Goal: Contribute content: Contribute content

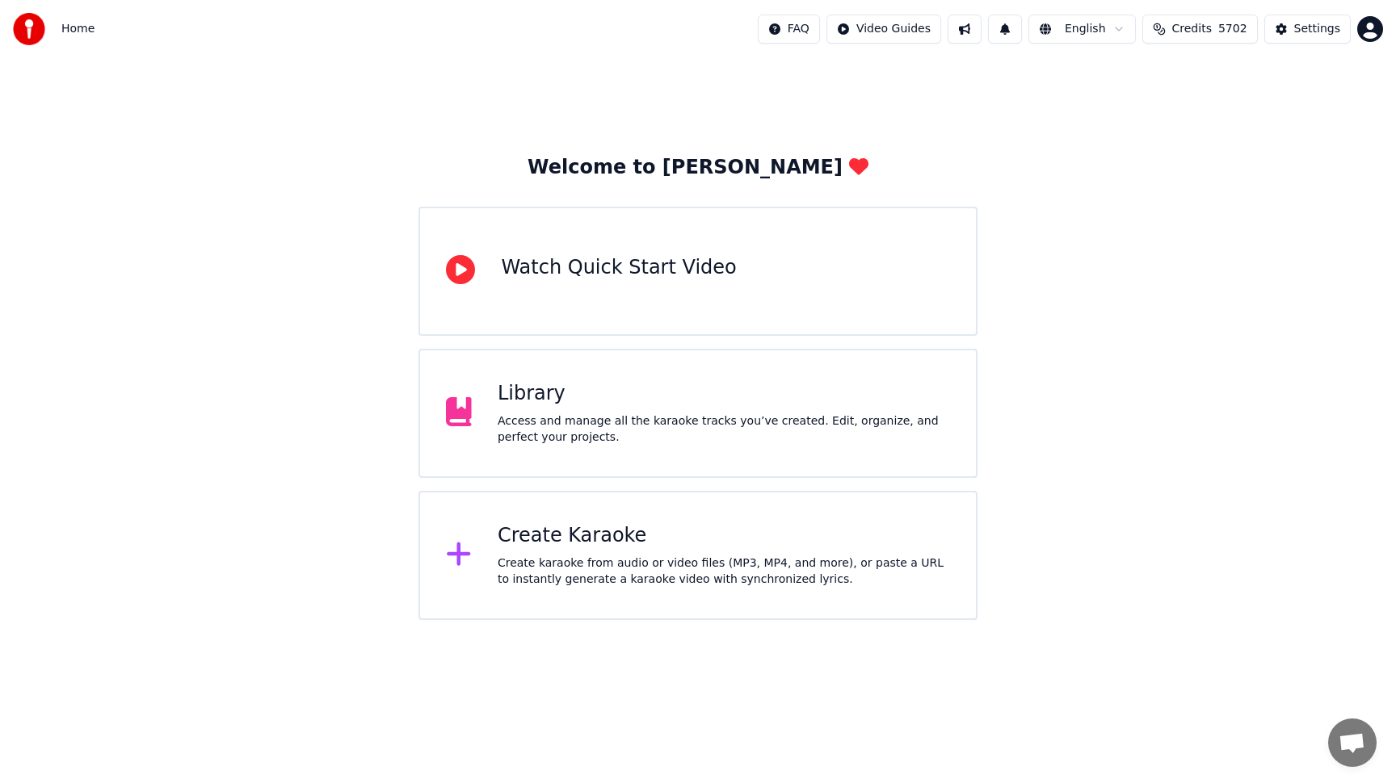
click at [656, 439] on div "Access and manage all the karaoke tracks you’ve created. Edit, organize, and pe…" at bounding box center [724, 430] width 452 height 32
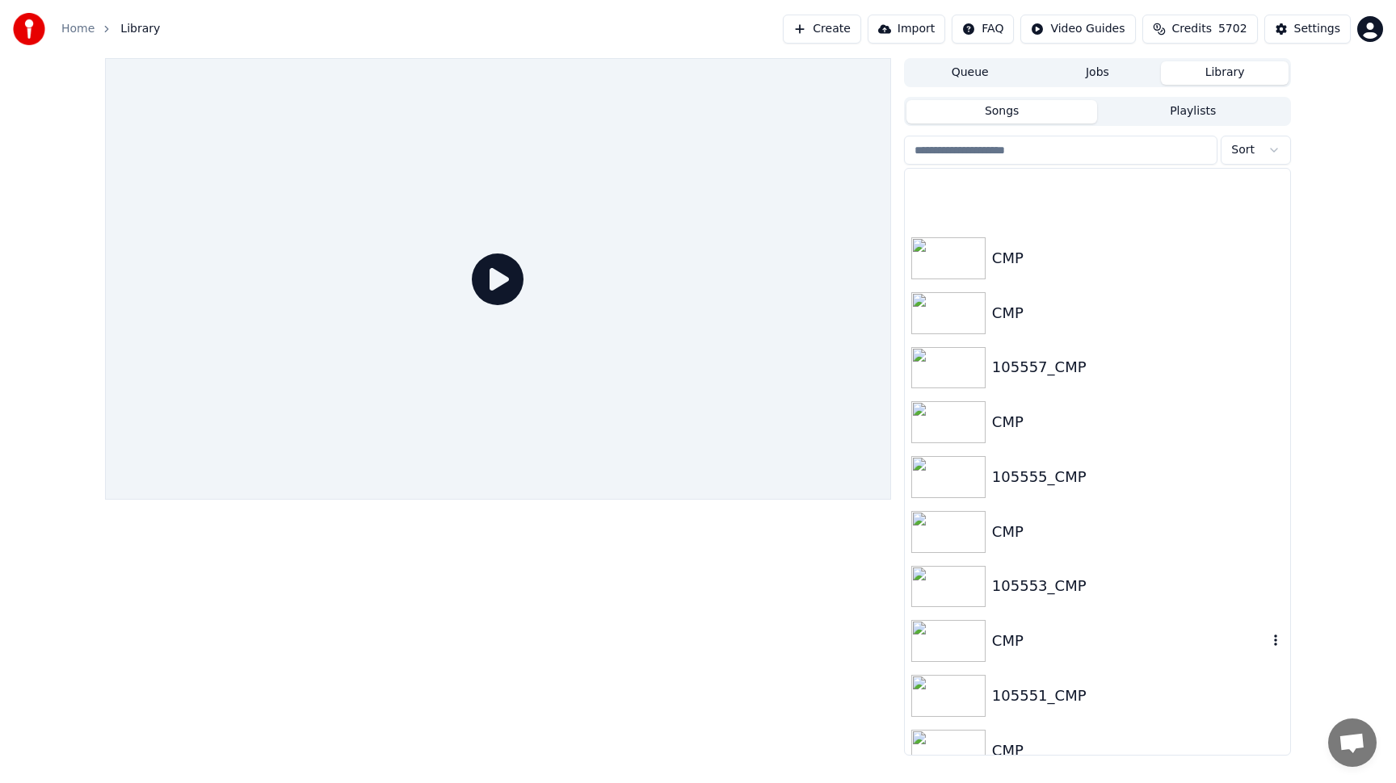
scroll to position [1971, 0]
click at [1106, 519] on div "CMP" at bounding box center [1129, 530] width 275 height 23
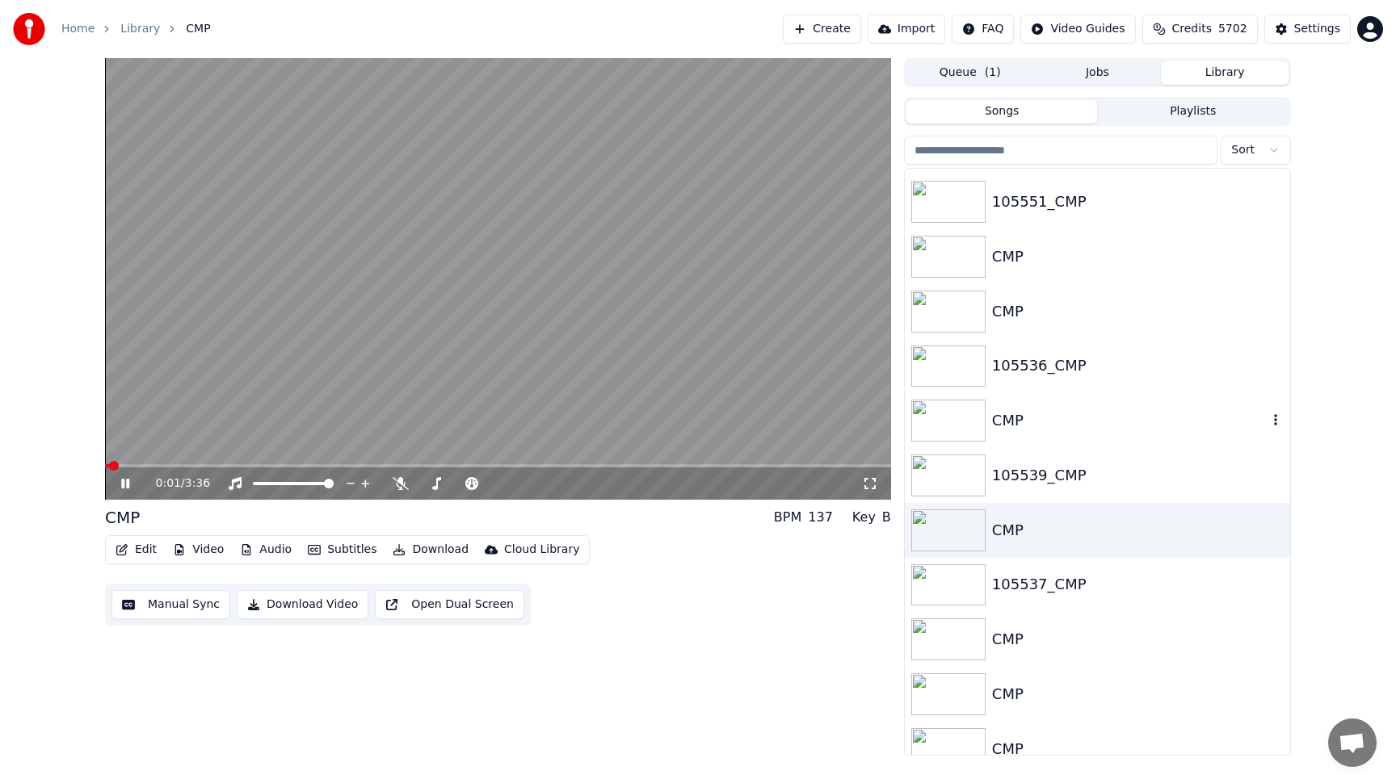
click at [1036, 440] on div "CMP" at bounding box center [1097, 420] width 385 height 55
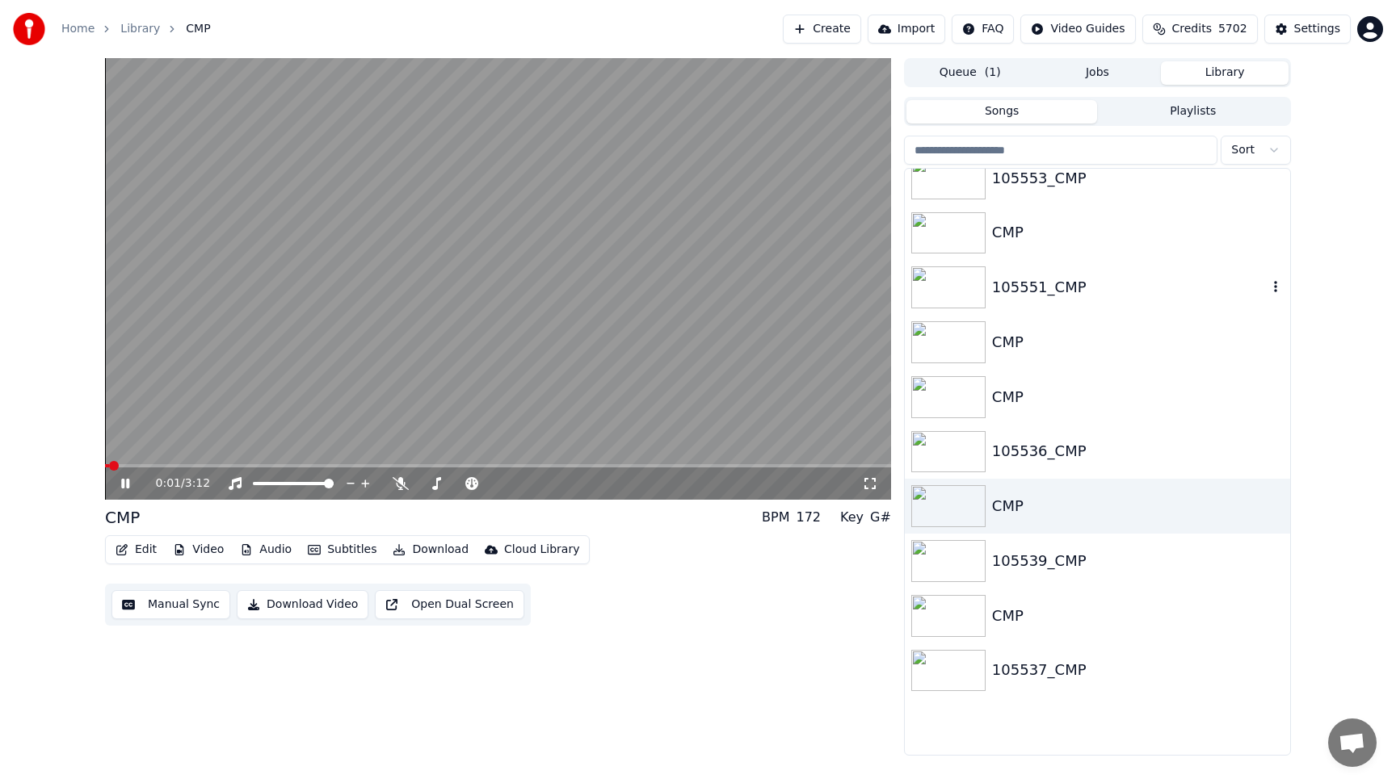
scroll to position [1686, 0]
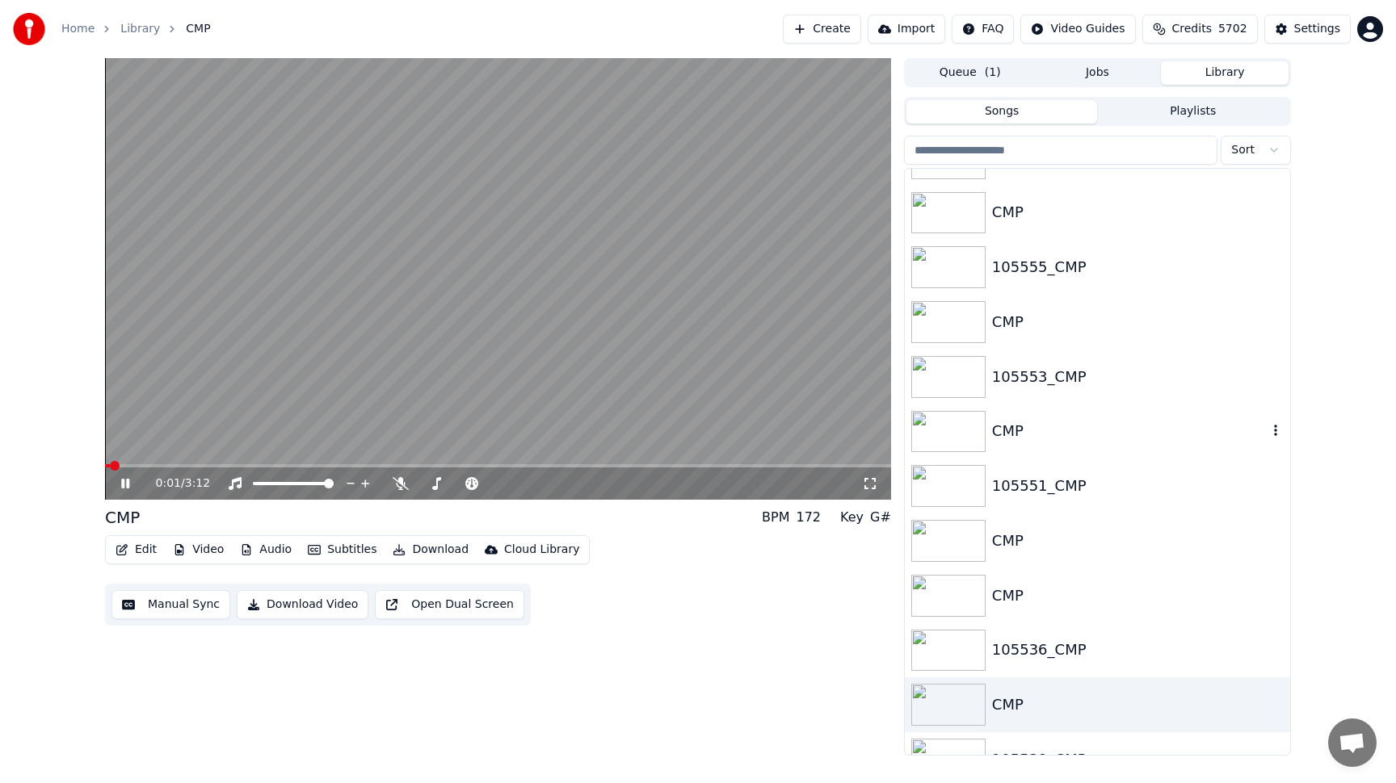
click at [1038, 406] on div "CMP" at bounding box center [1097, 432] width 385 height 55
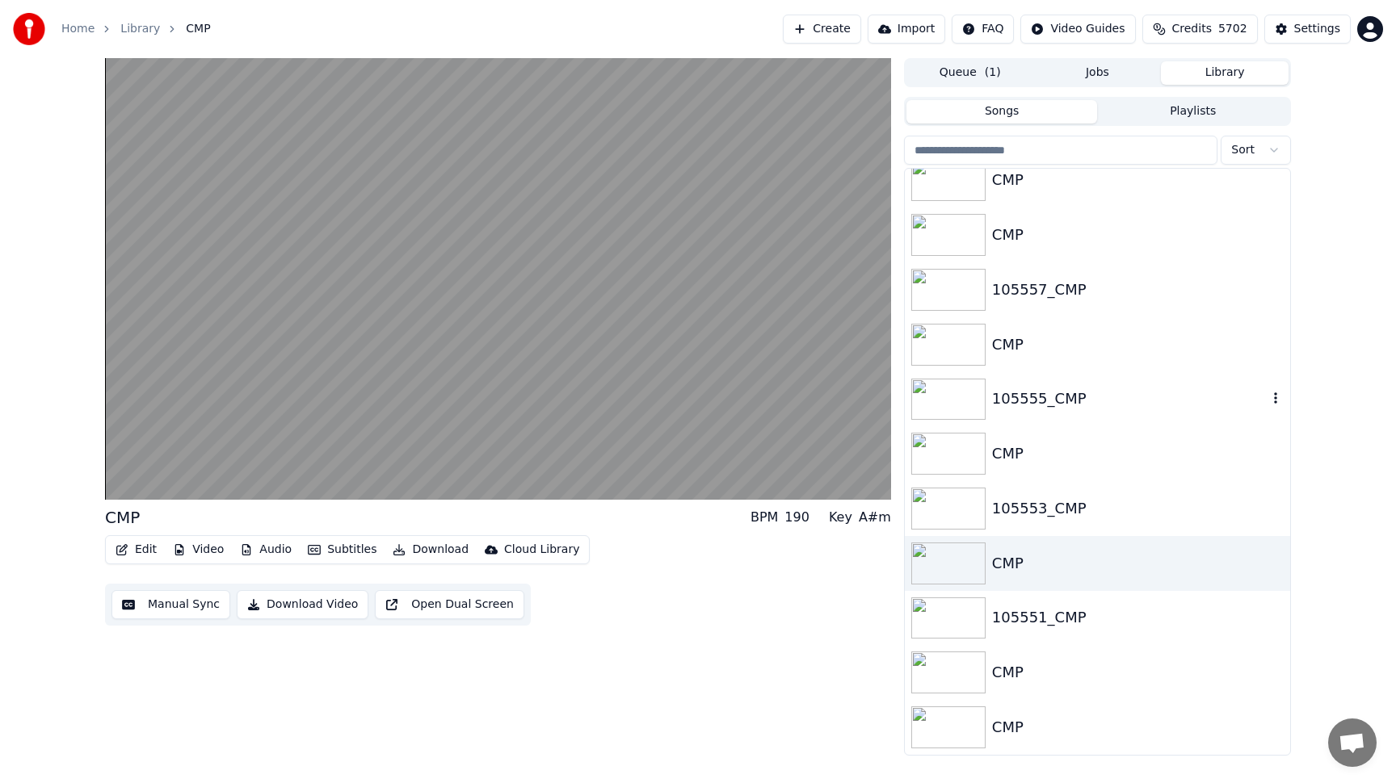
scroll to position [1499, 0]
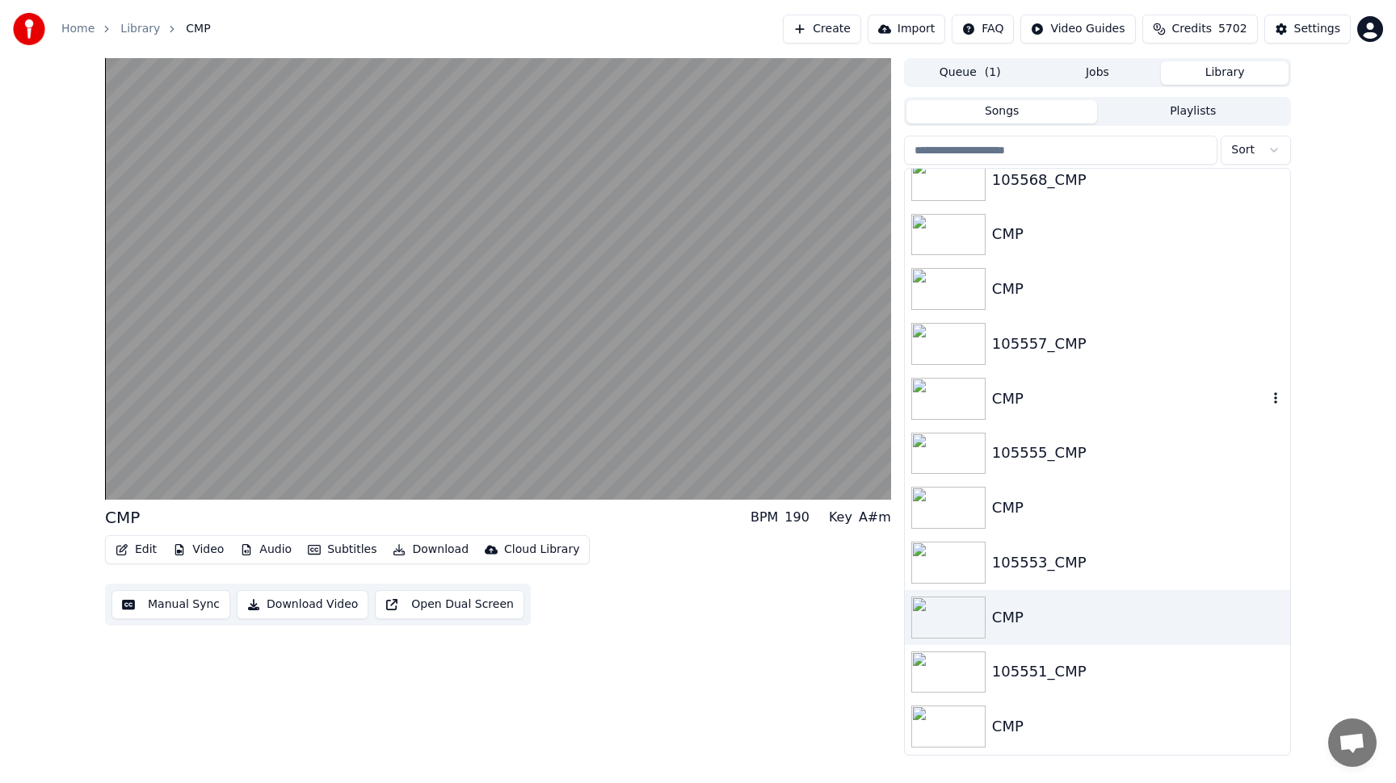
click at [1043, 388] on div "CMP" at bounding box center [1129, 399] width 275 height 23
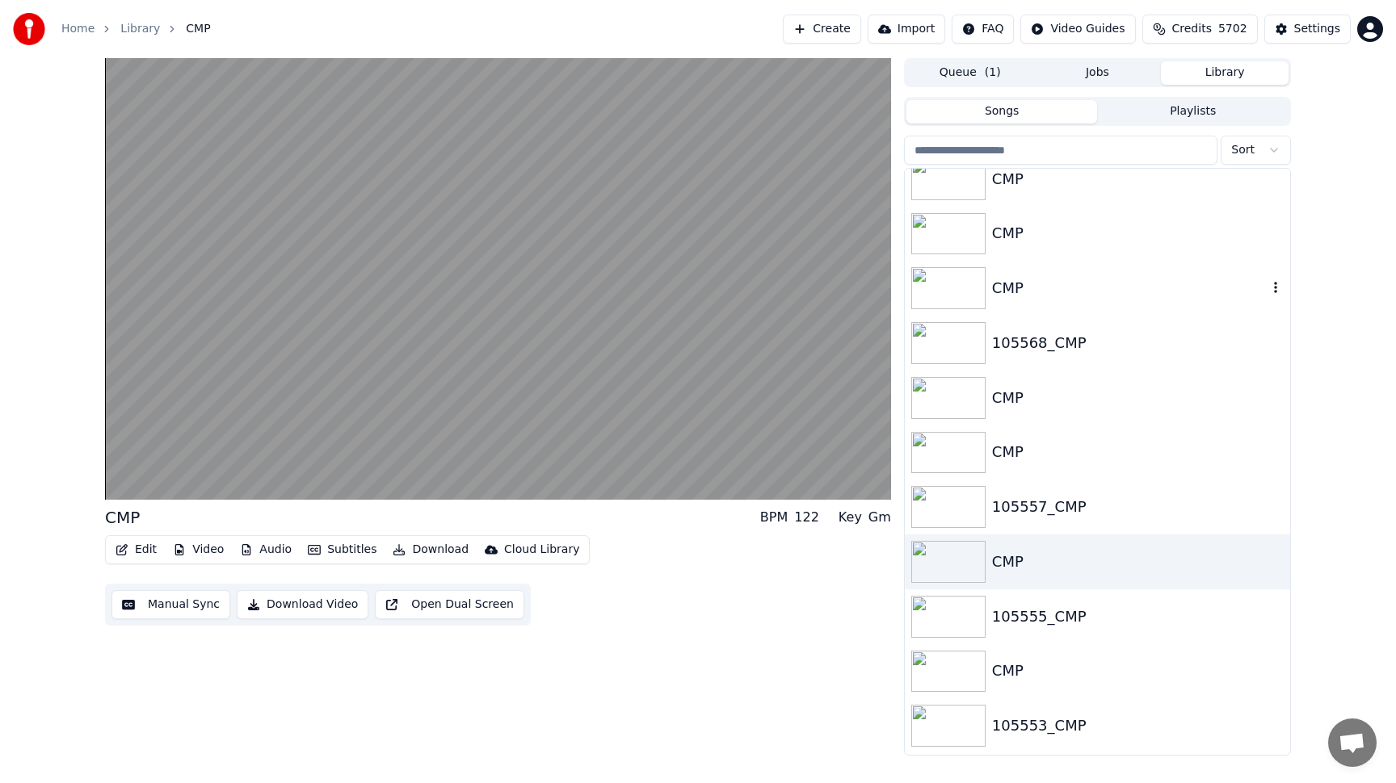
scroll to position [916, 0]
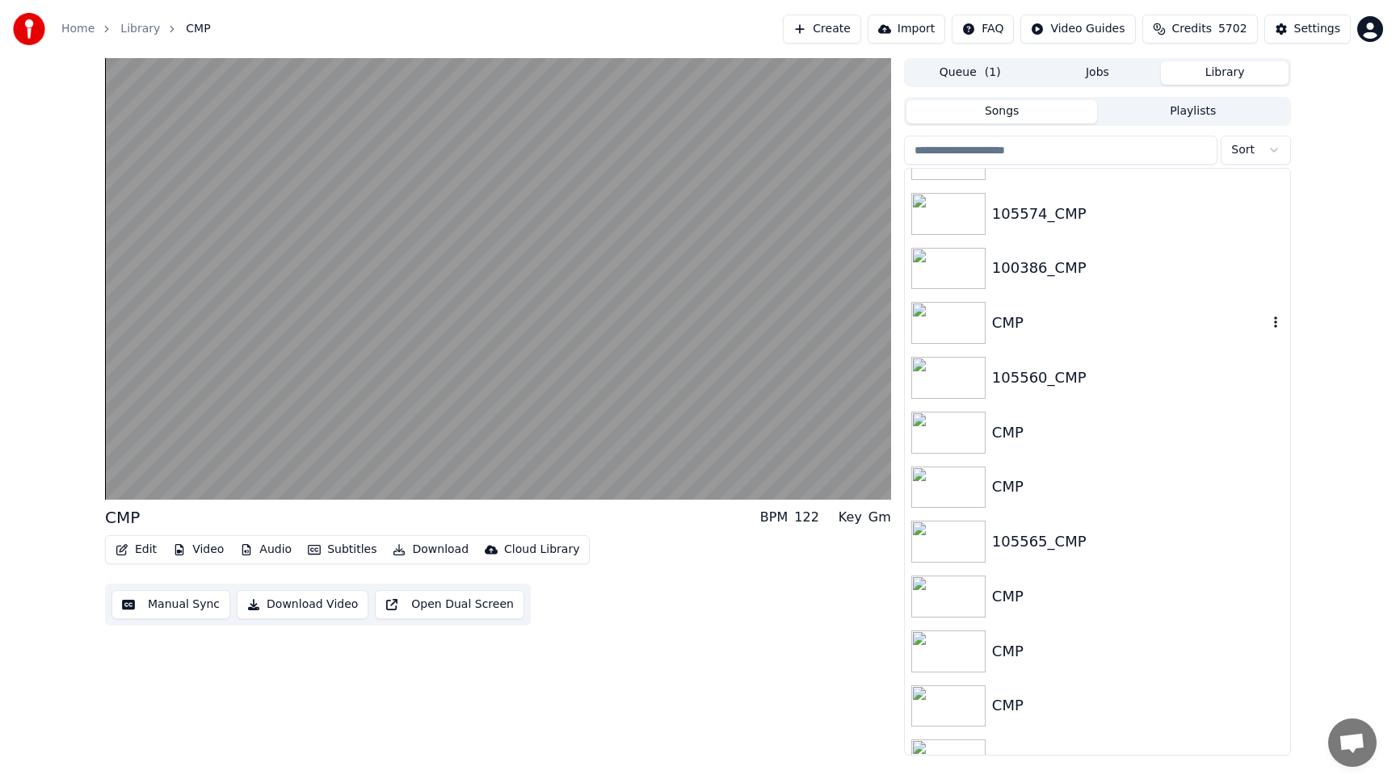
click at [1068, 299] on div "CMP" at bounding box center [1097, 323] width 385 height 55
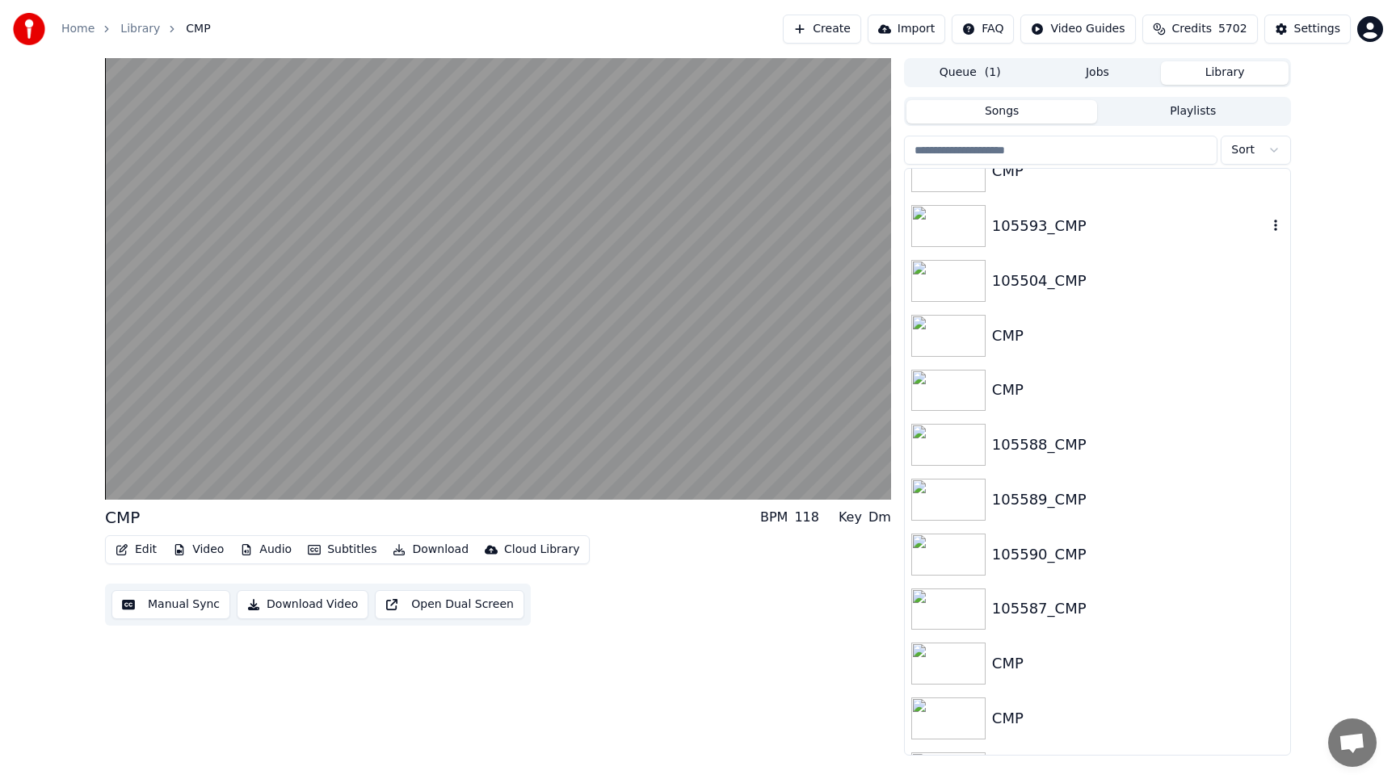
scroll to position [358, 0]
click at [1066, 510] on div "105589_CMP" at bounding box center [1097, 495] width 385 height 55
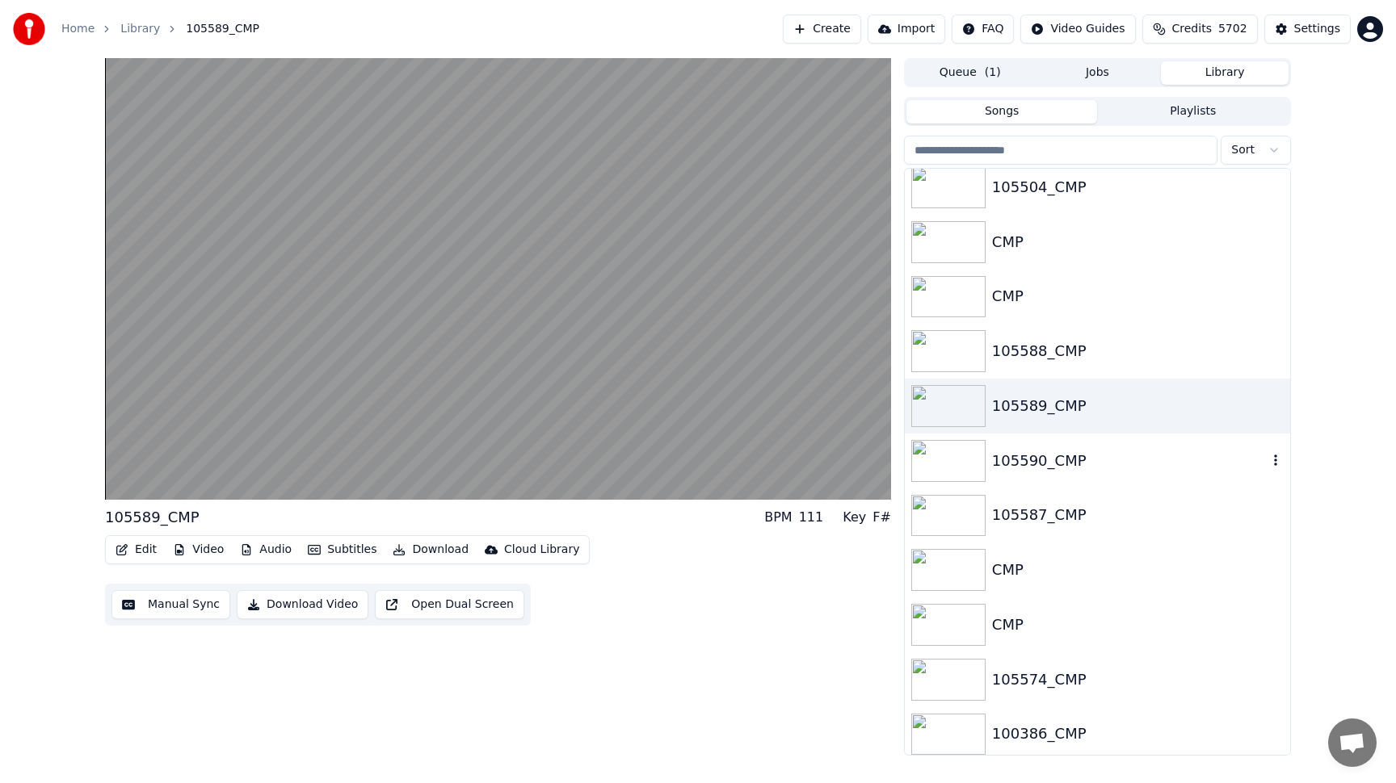
scroll to position [453, 0]
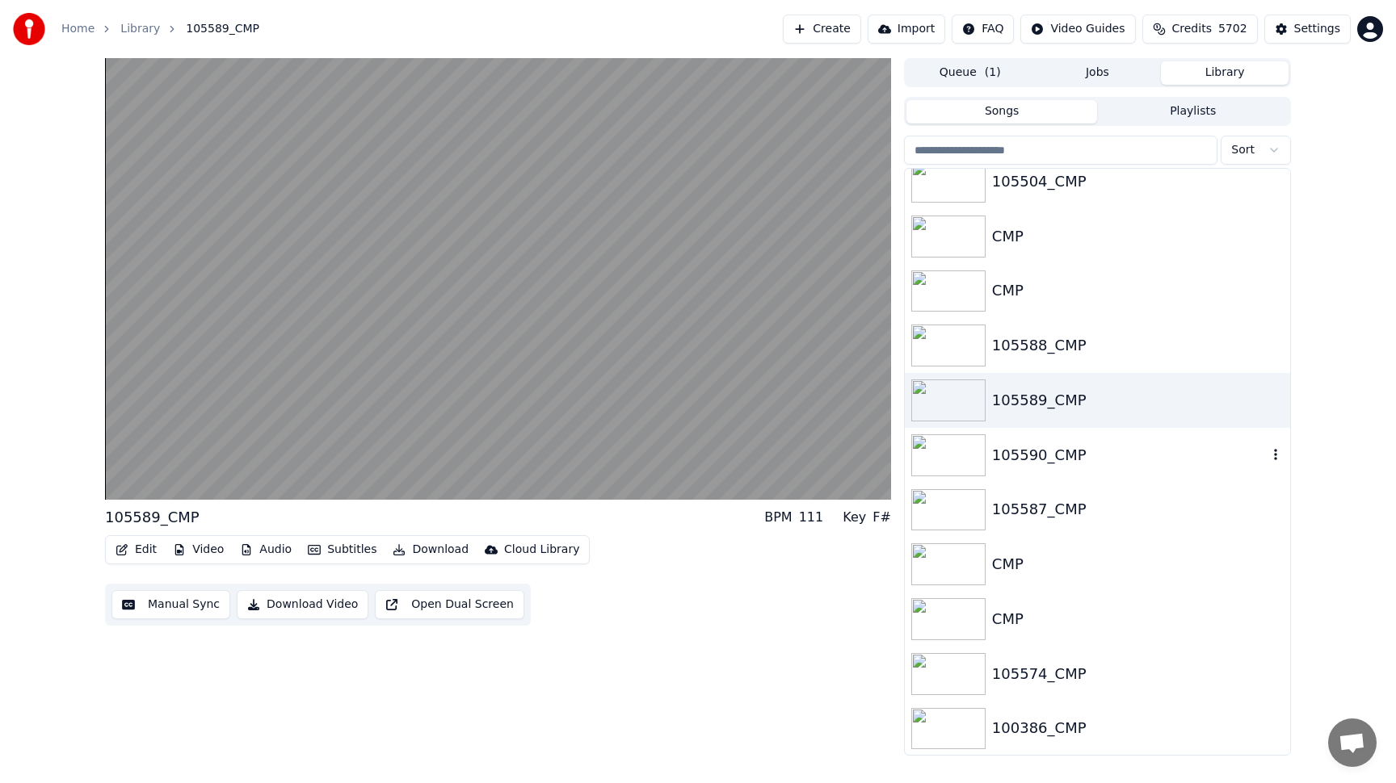
click at [1069, 483] on div "105587_CMP" at bounding box center [1097, 510] width 385 height 55
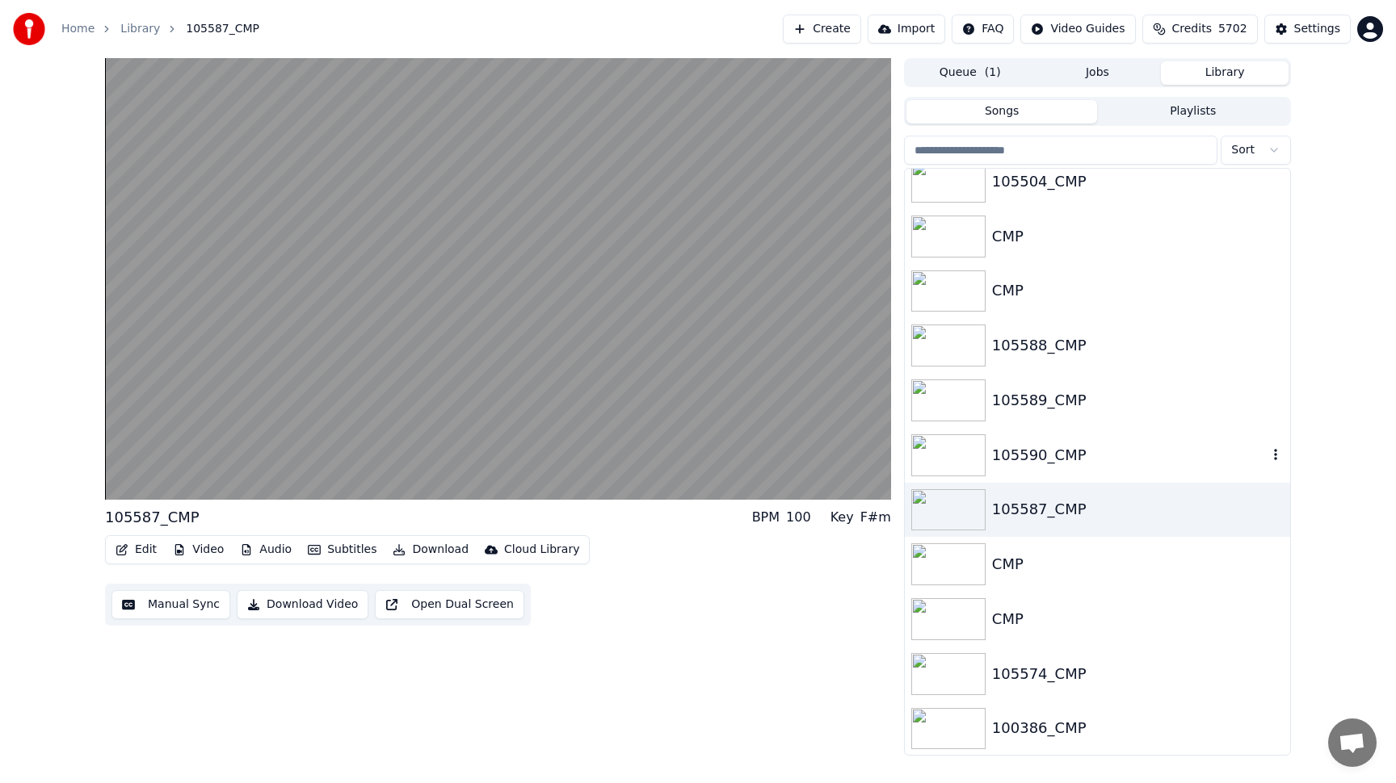
click at [1075, 457] on div "105590_CMP" at bounding box center [1129, 455] width 275 height 23
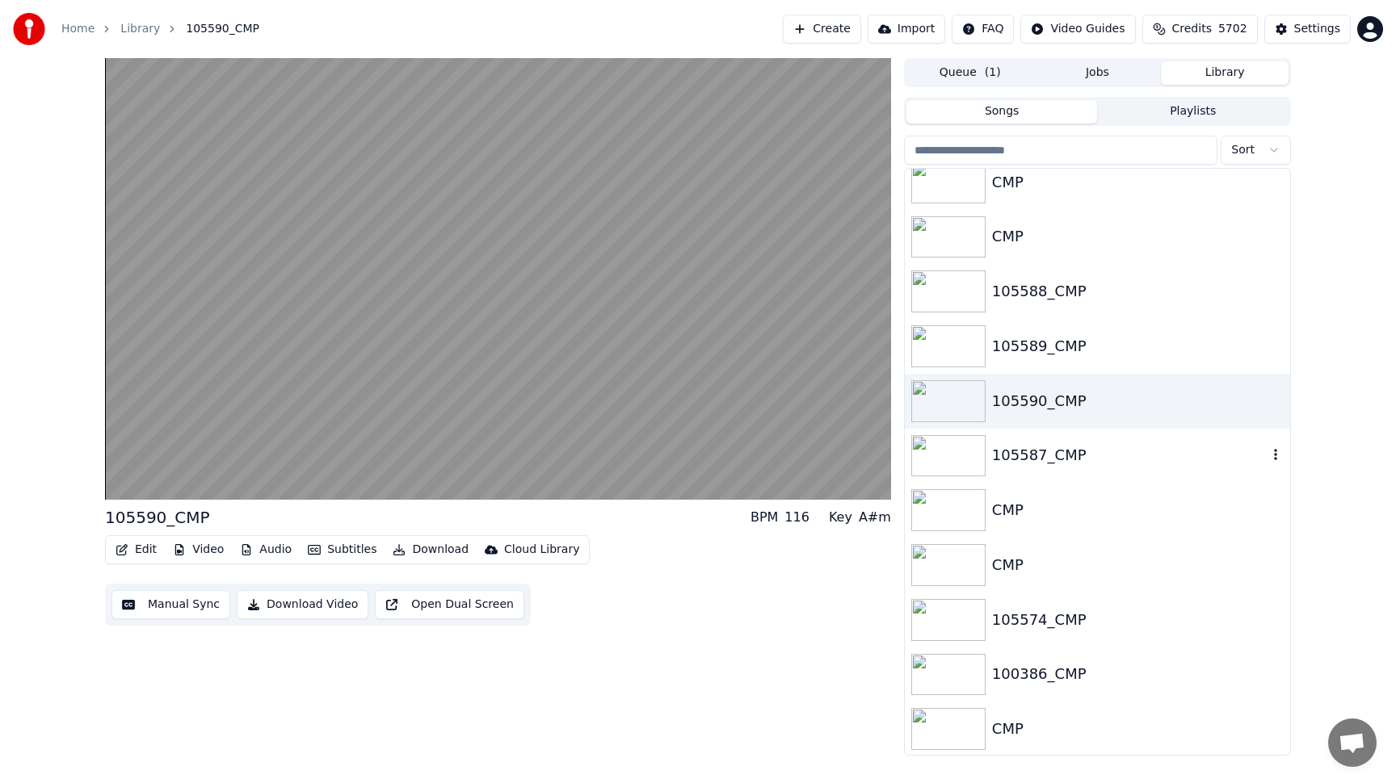
scroll to position [510, 0]
click at [1060, 503] on div "CMP" at bounding box center [1129, 509] width 275 height 23
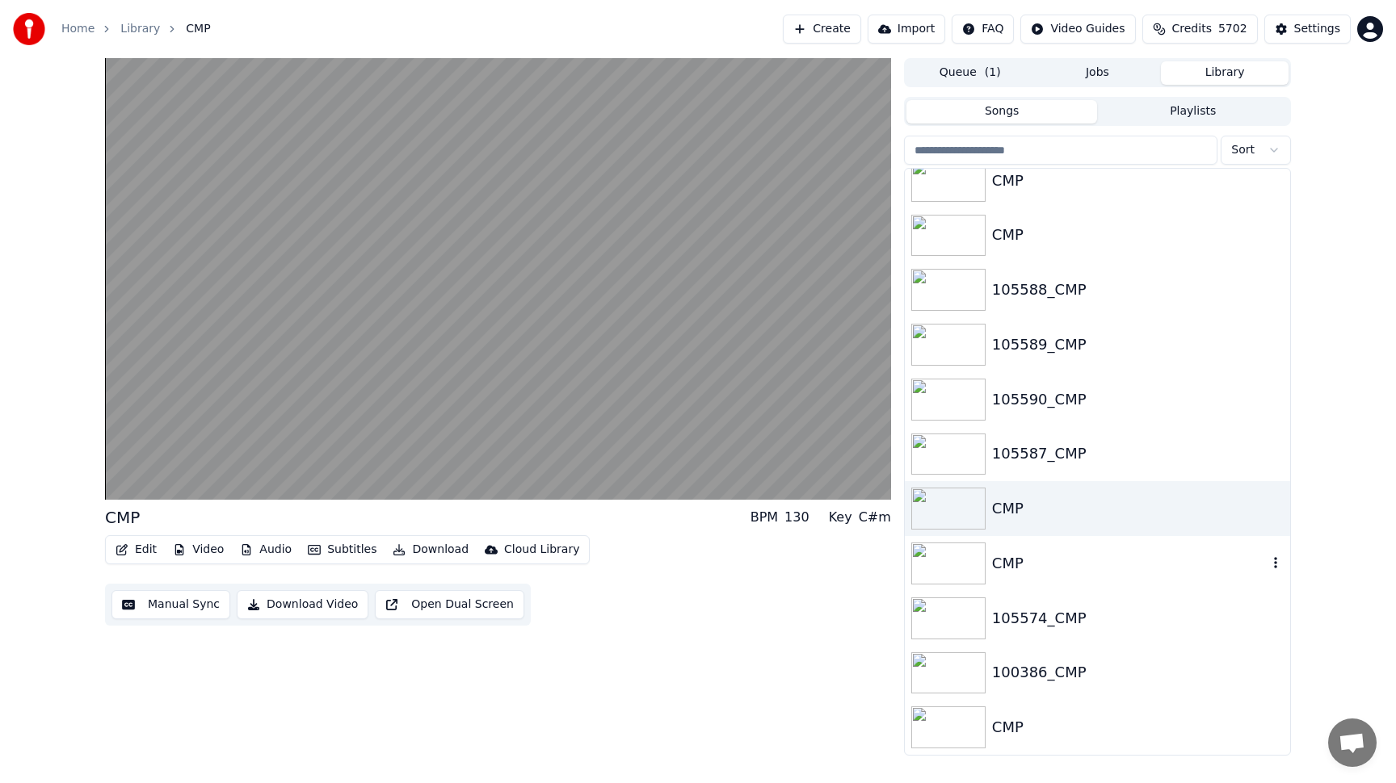
click at [1056, 557] on div "CMP" at bounding box center [1129, 563] width 275 height 23
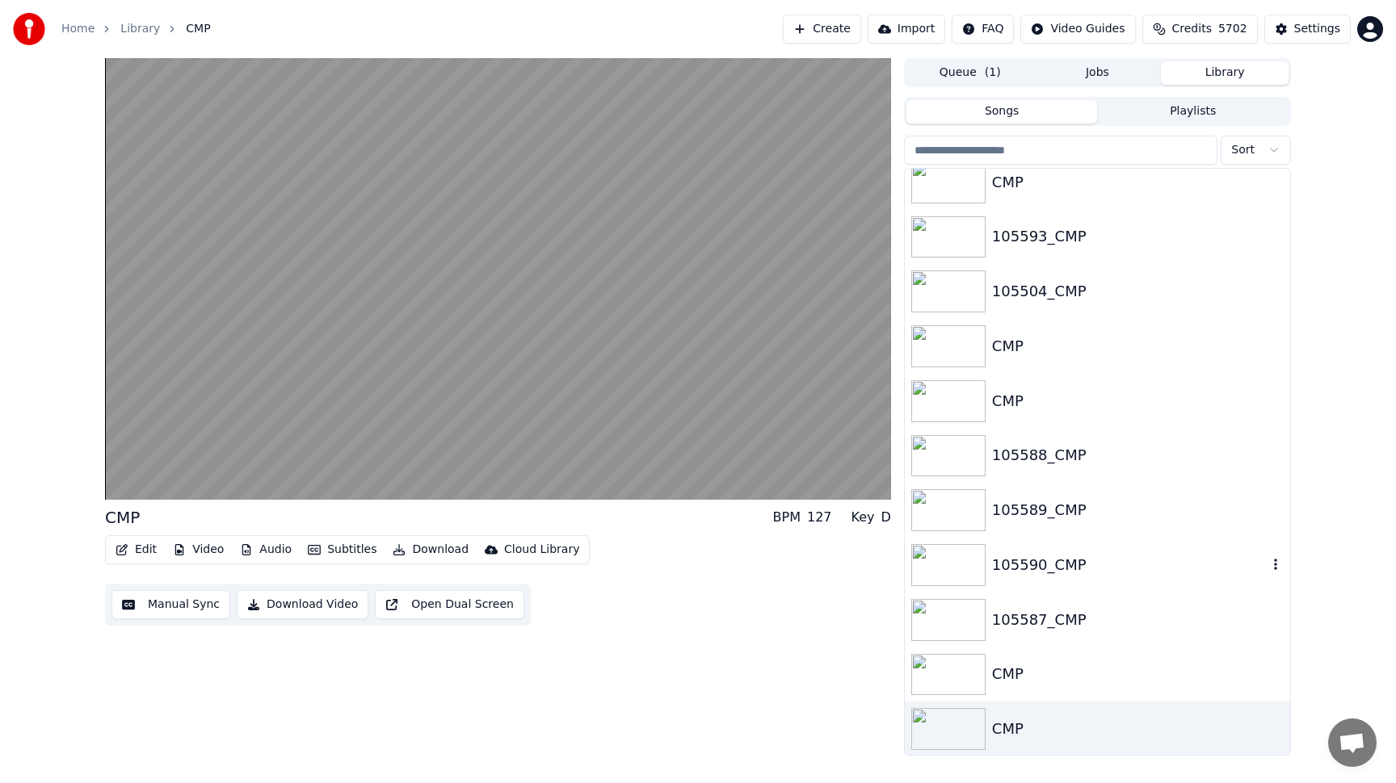
scroll to position [342, 0]
click at [1074, 421] on div "CMP" at bounding box center [1097, 403] width 385 height 55
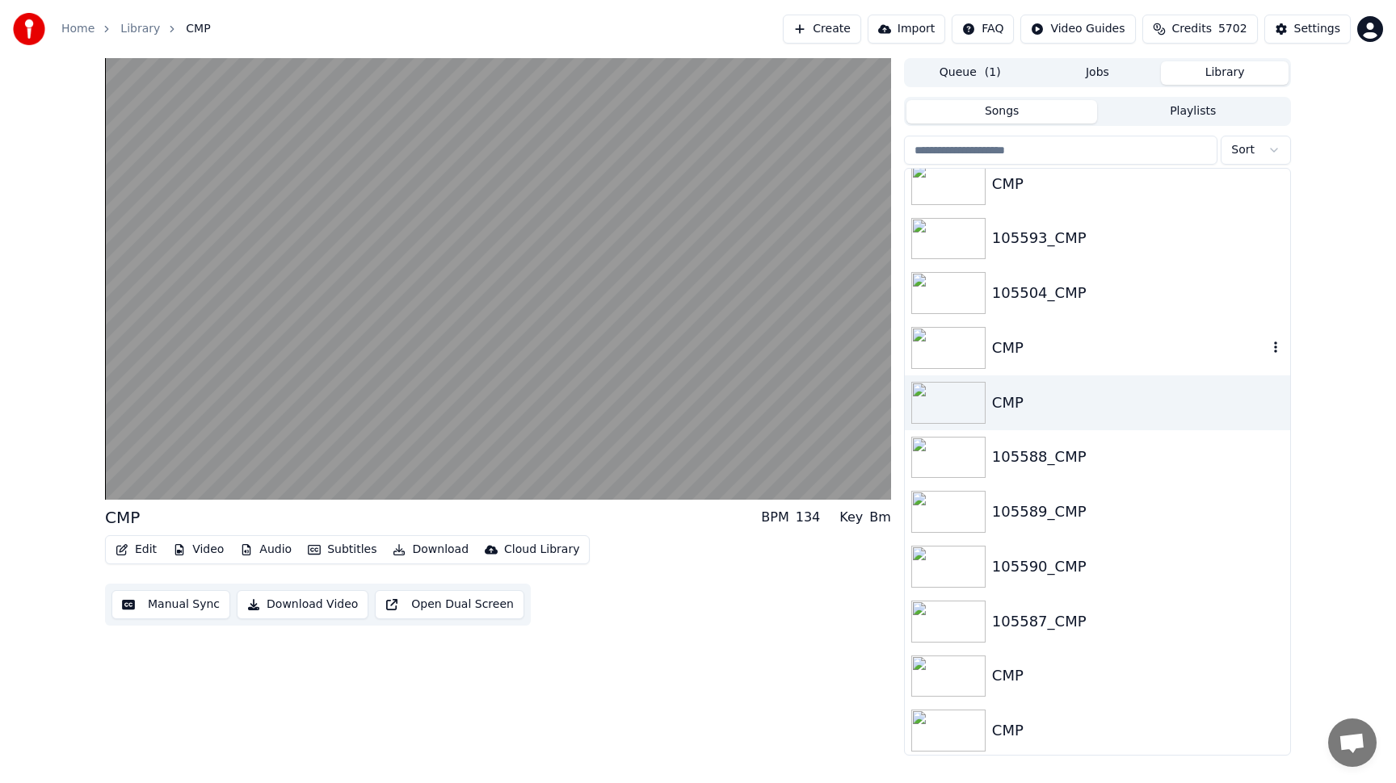
click at [1073, 357] on div "CMP" at bounding box center [1129, 348] width 275 height 23
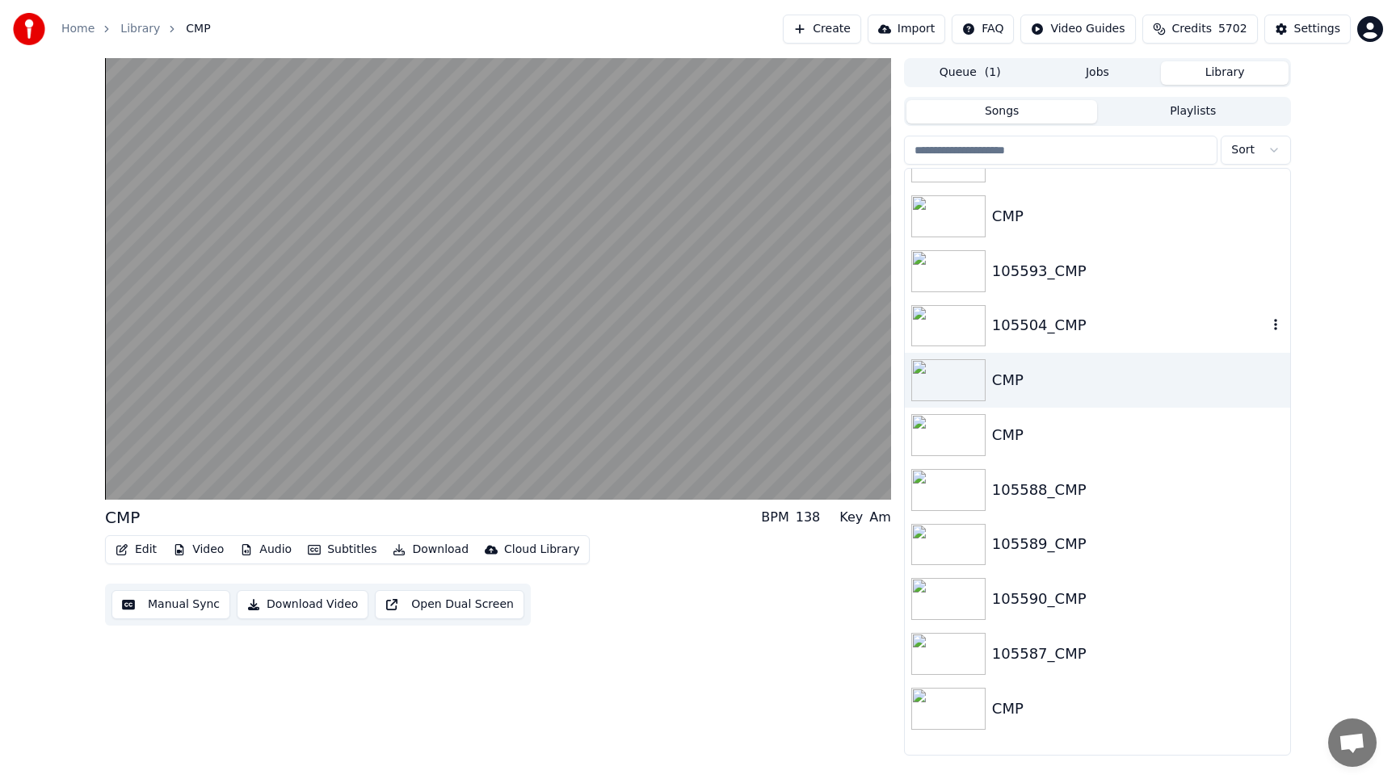
scroll to position [250, 0]
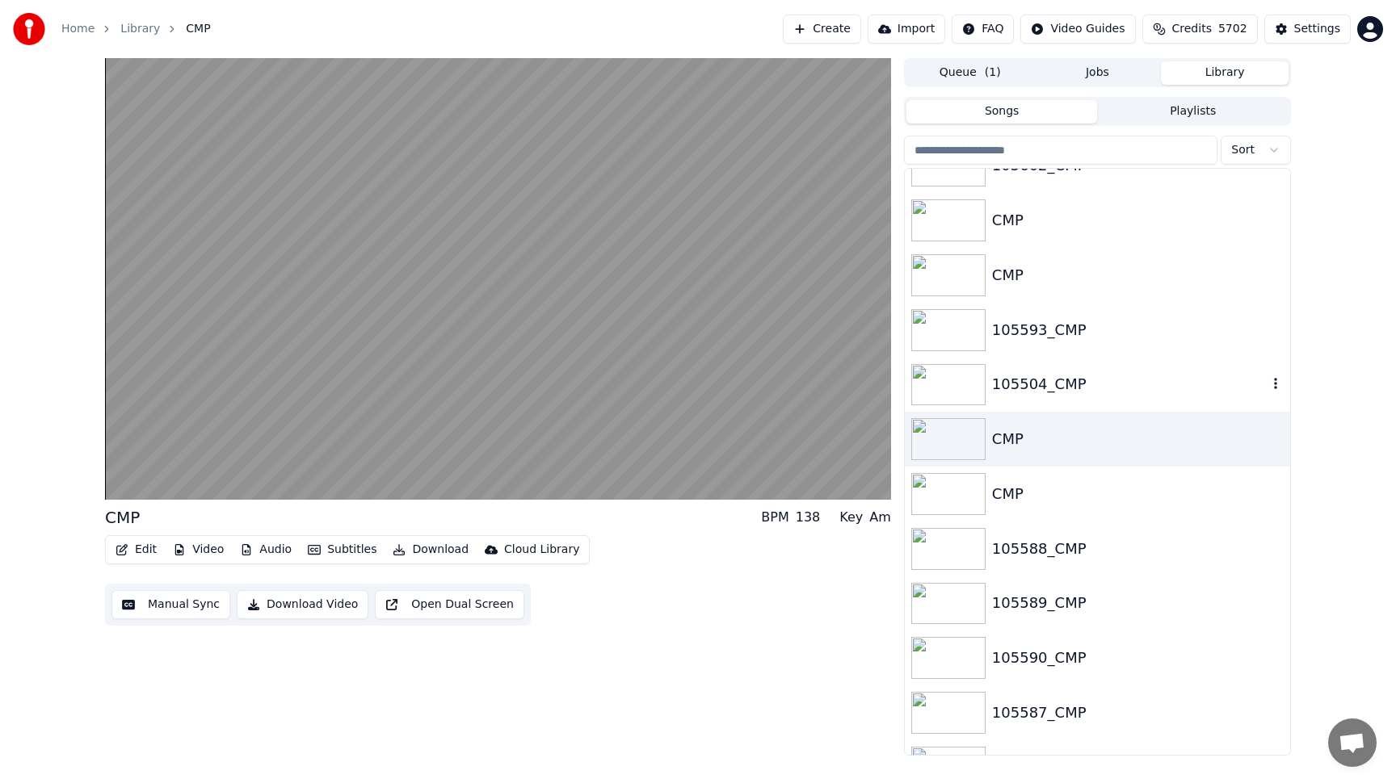
click at [1074, 380] on div "105504_CMP" at bounding box center [1129, 384] width 275 height 23
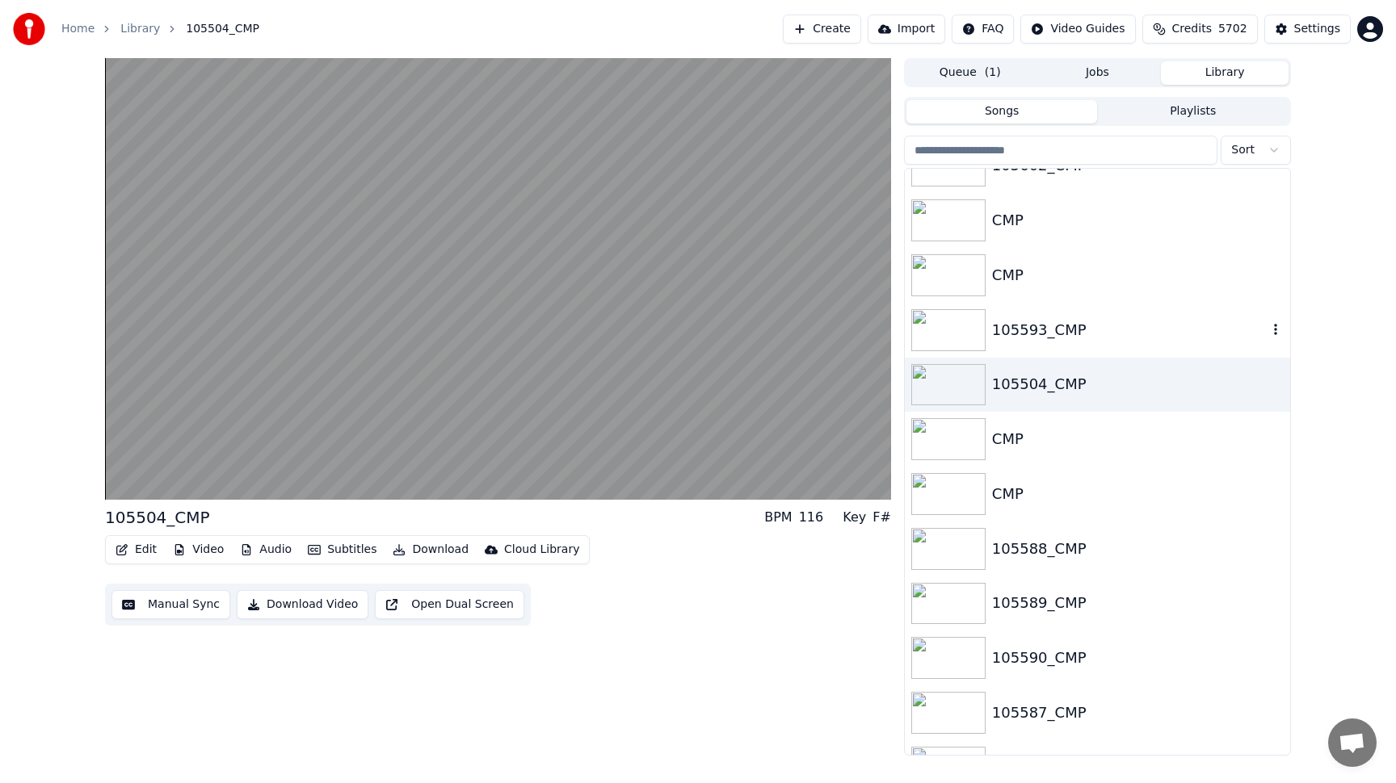
click at [1087, 325] on div "105593_CMP" at bounding box center [1129, 330] width 275 height 23
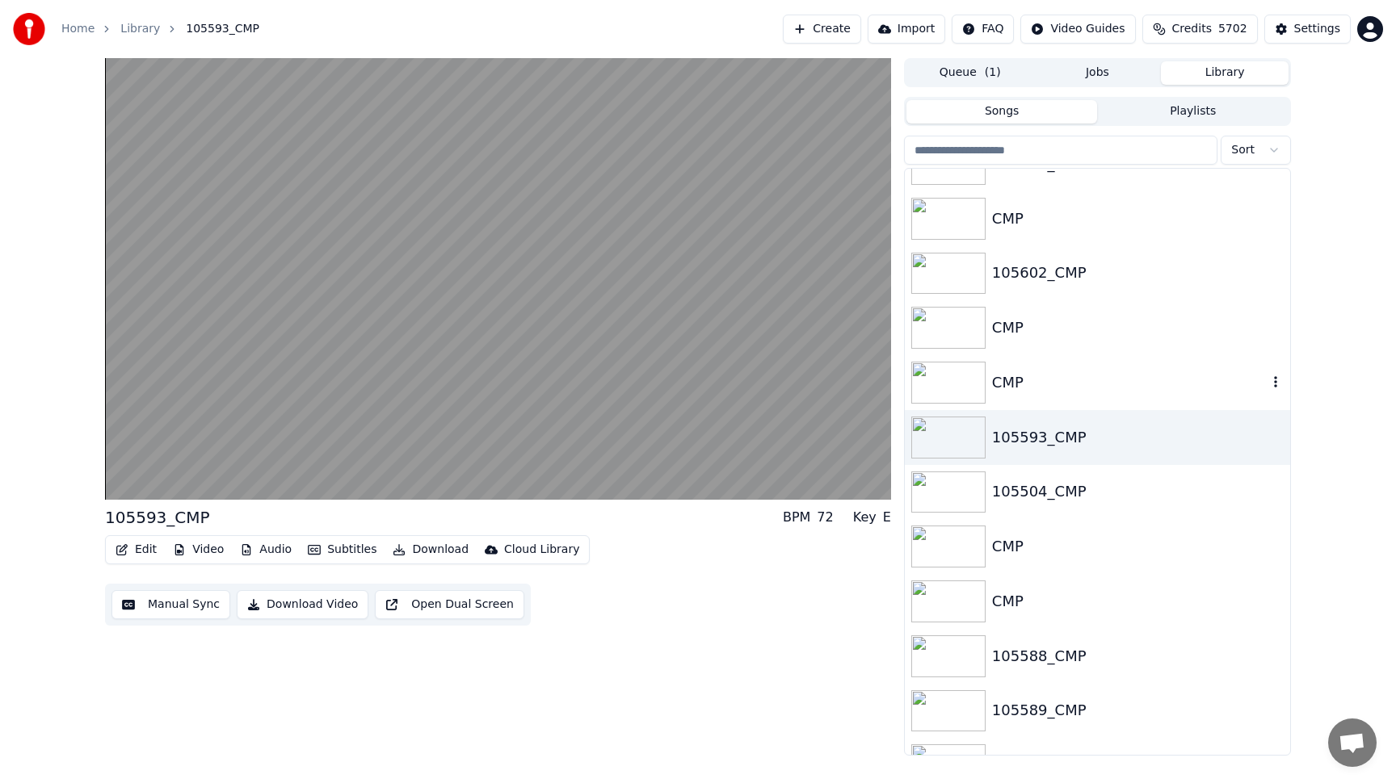
scroll to position [137, 0]
click at [1074, 377] on div "CMP" at bounding box center [1129, 387] width 275 height 23
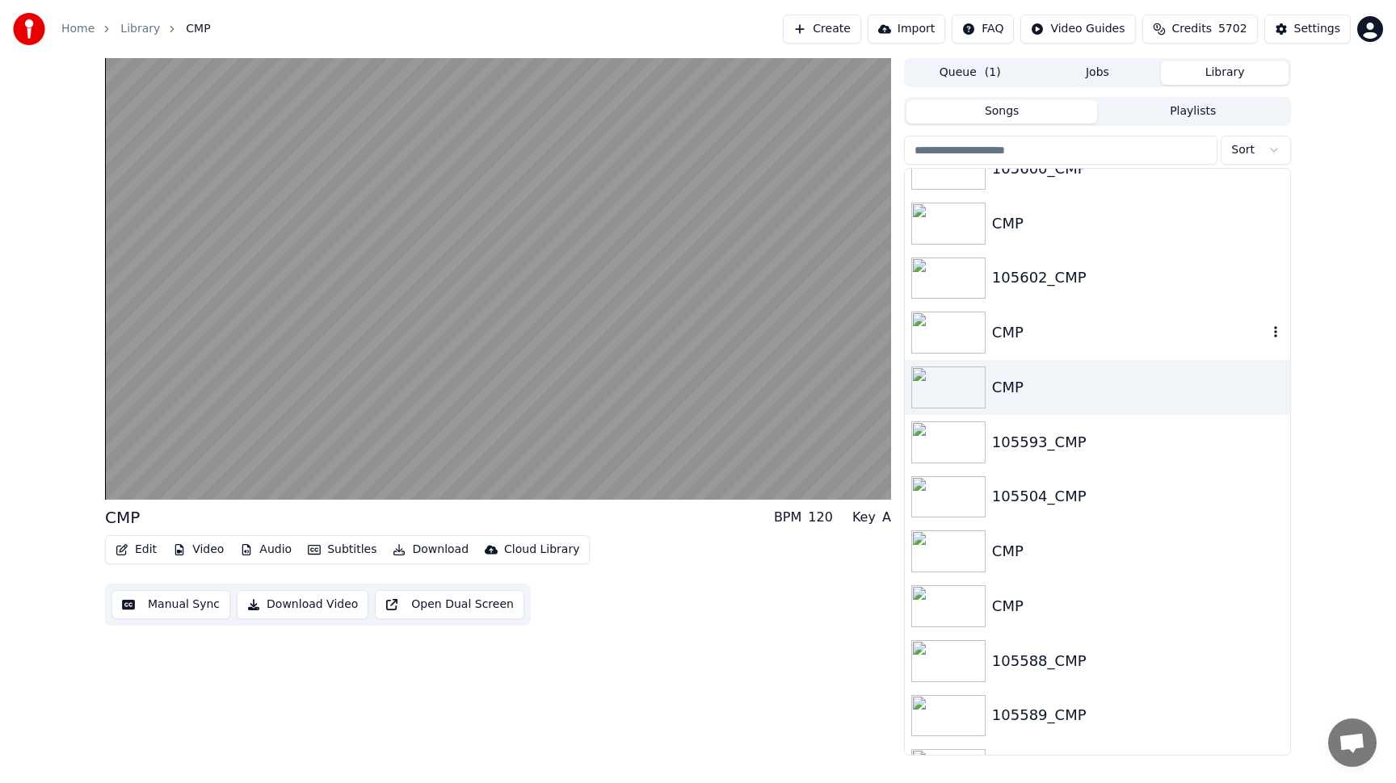
click at [1075, 336] on div "CMP" at bounding box center [1129, 332] width 275 height 23
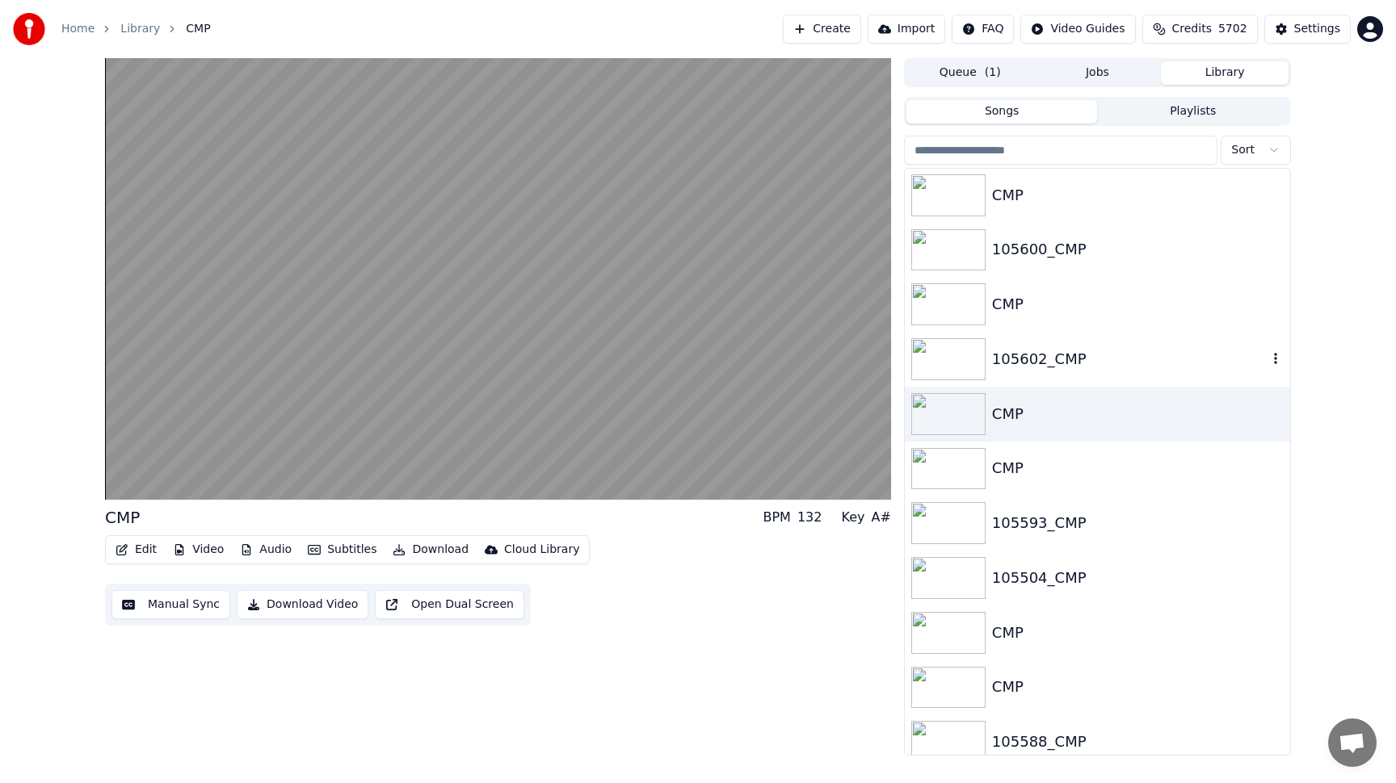
scroll to position [54, 0]
click at [1077, 360] on div "105602_CMP" at bounding box center [1129, 361] width 275 height 23
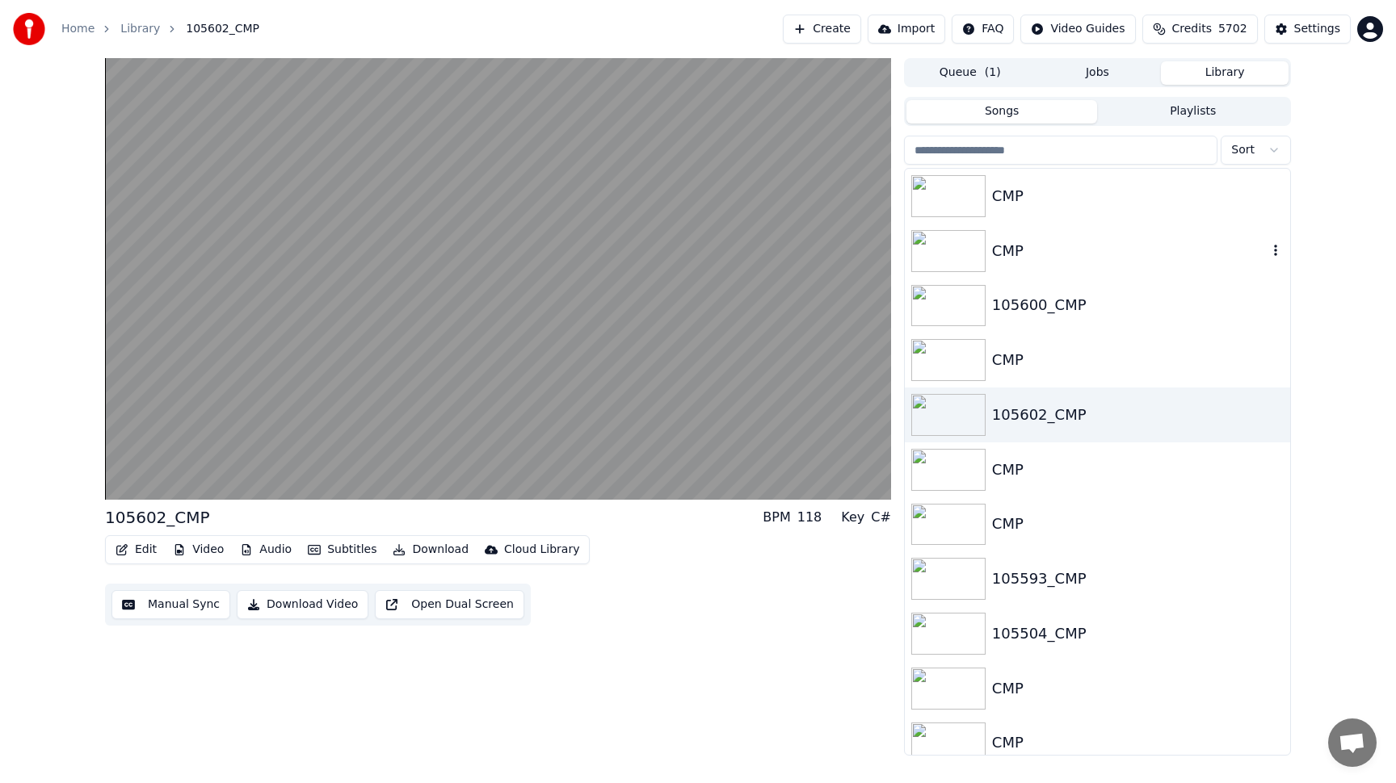
click at [1078, 265] on div "CMP" at bounding box center [1097, 251] width 385 height 55
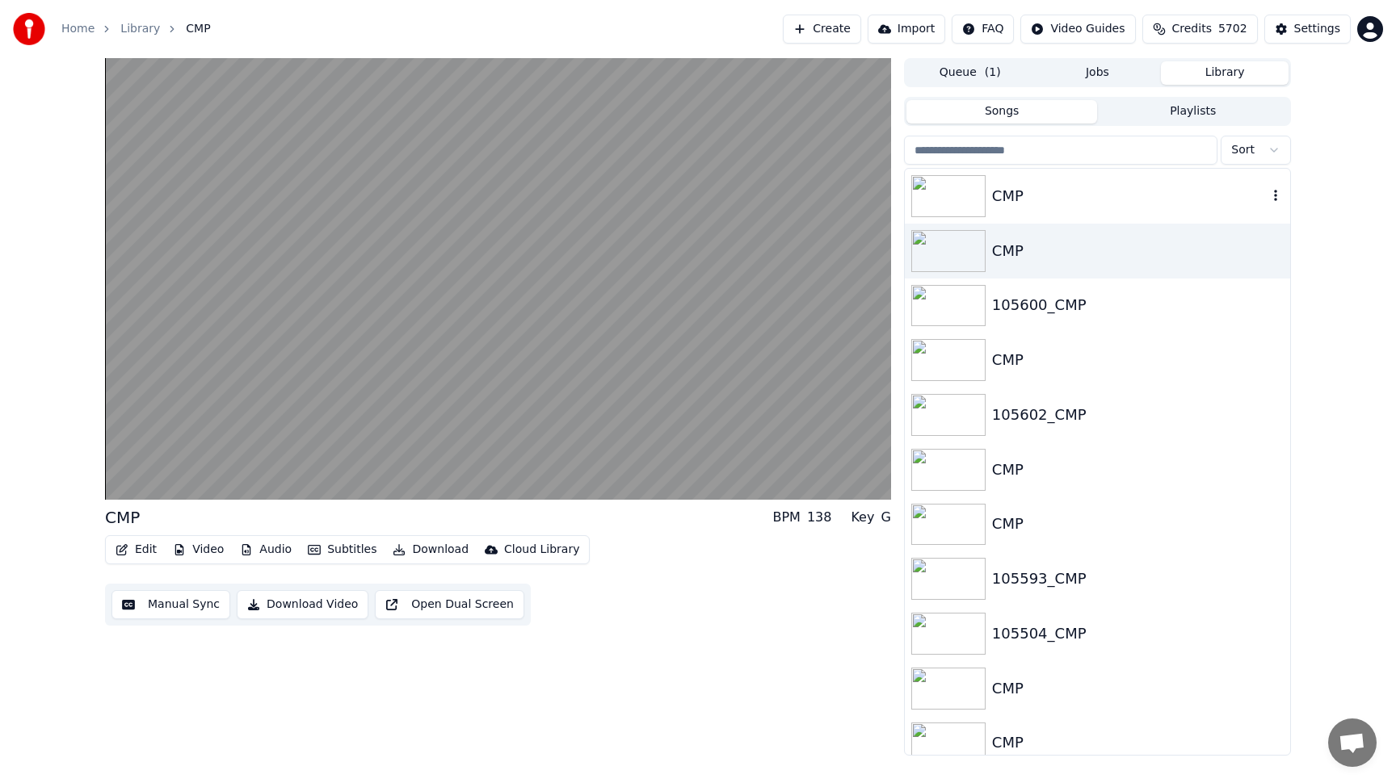
click at [1078, 206] on div "CMP" at bounding box center [1129, 196] width 275 height 23
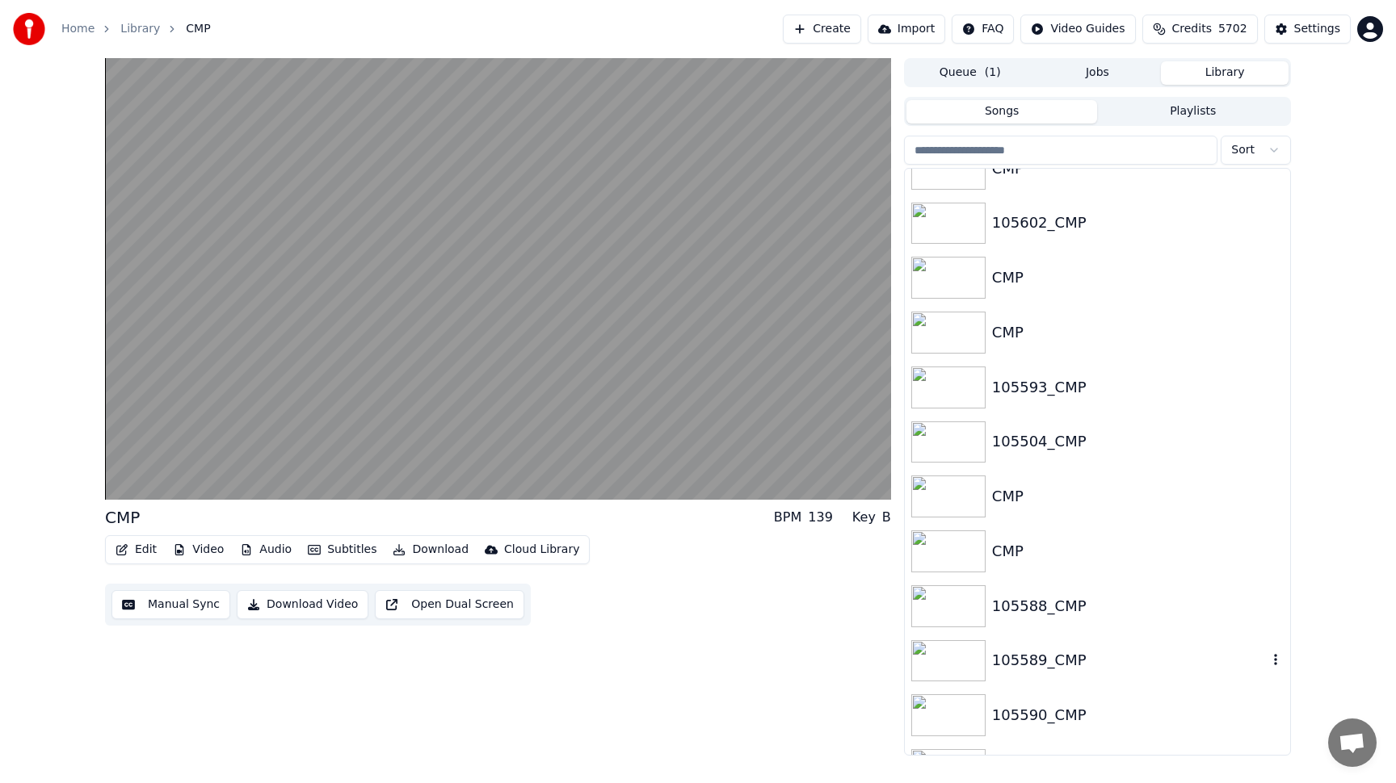
scroll to position [211, 0]
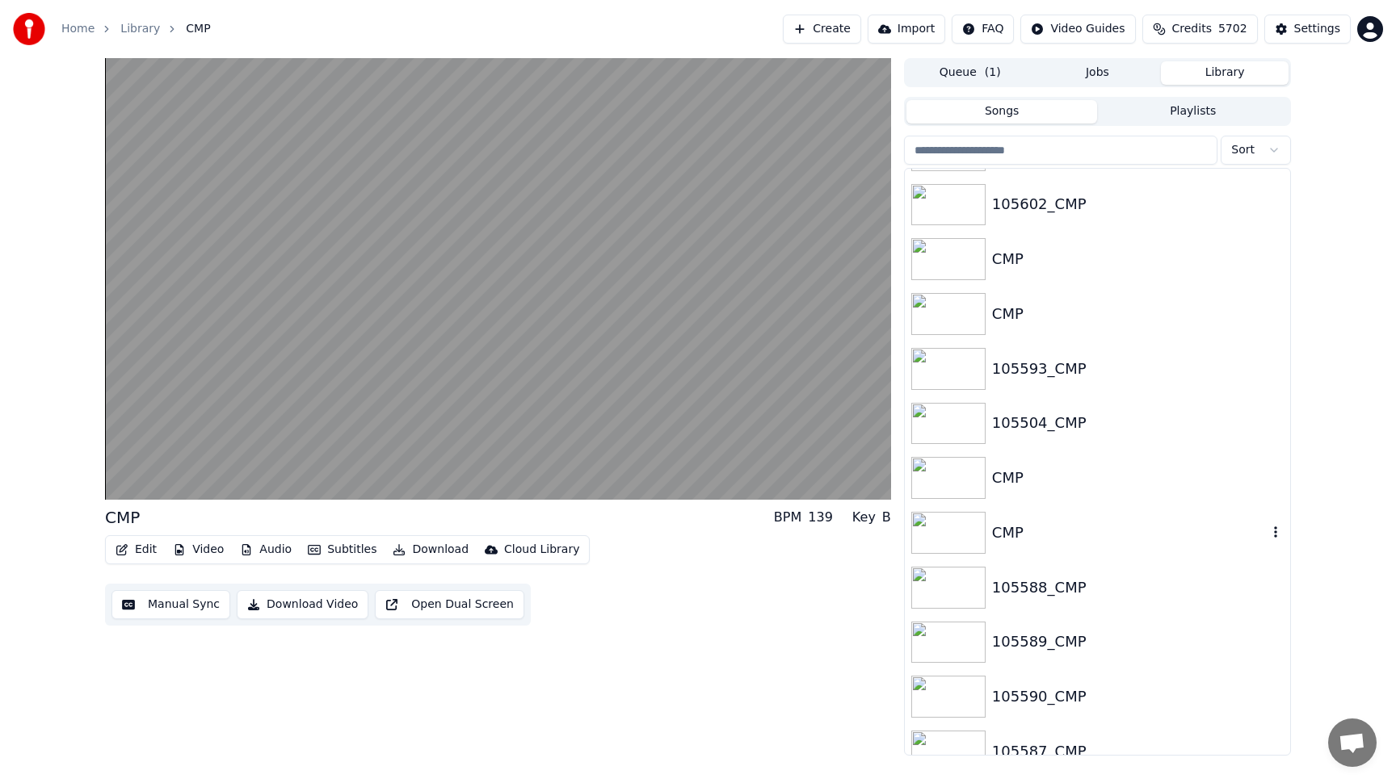
click at [1074, 539] on div "CMP" at bounding box center [1129, 533] width 275 height 23
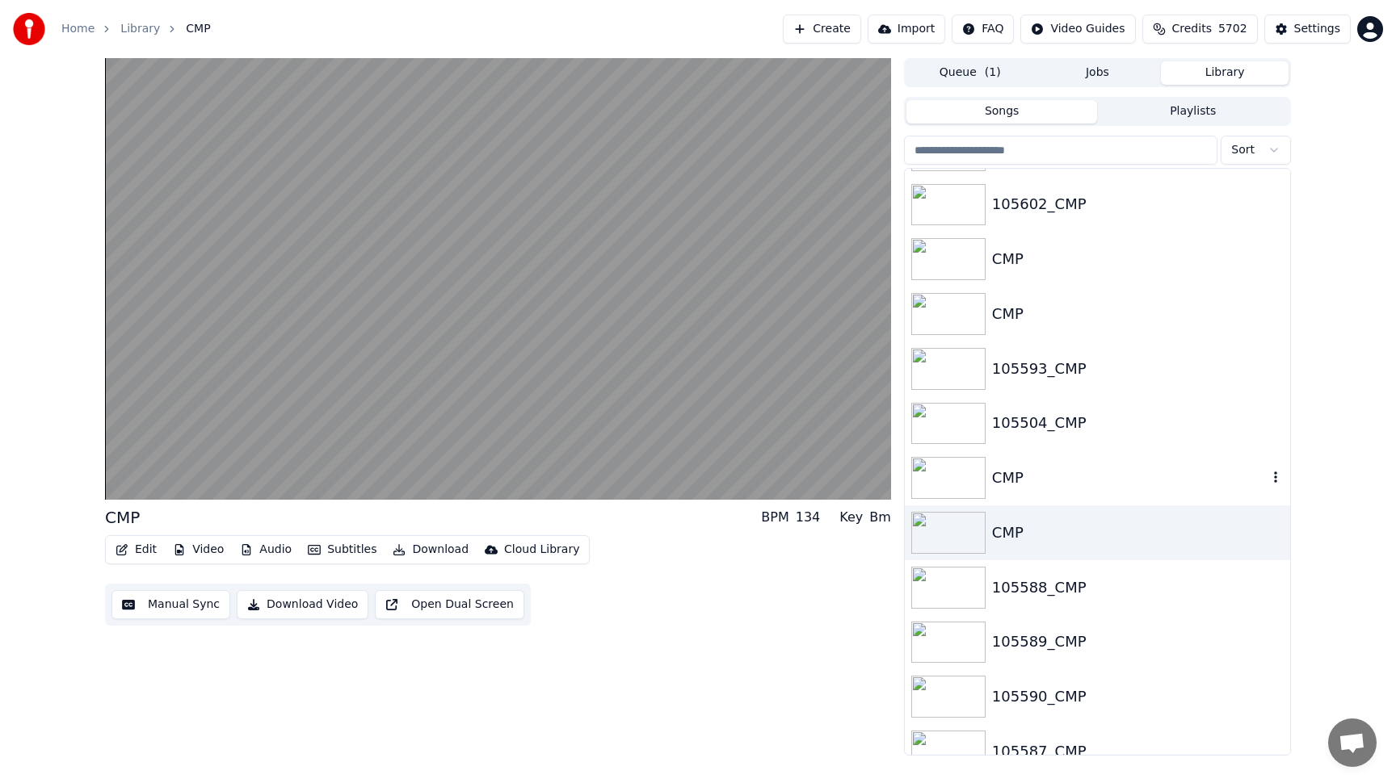
click at [1075, 498] on div "CMP" at bounding box center [1097, 478] width 385 height 55
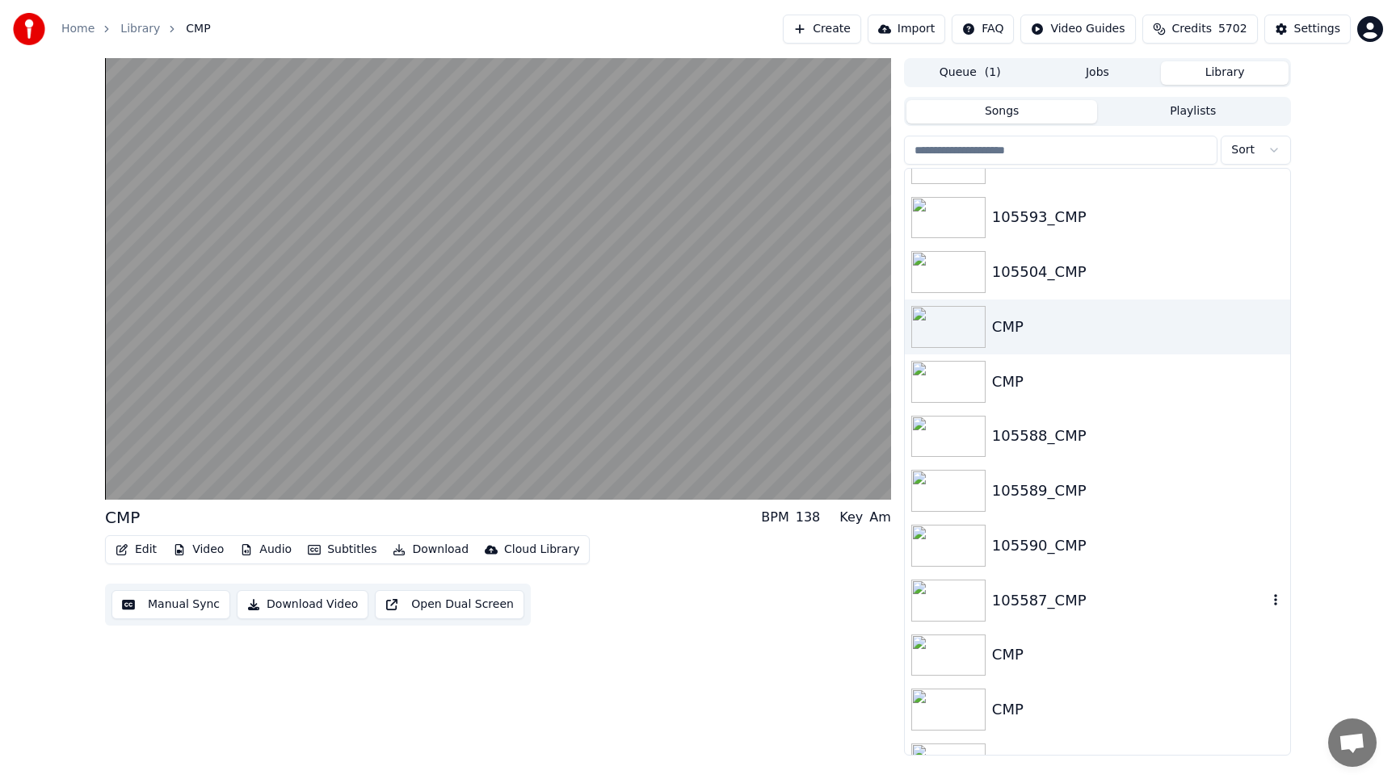
scroll to position [365, 0]
click at [1089, 434] on div "105588_CMP" at bounding box center [1129, 433] width 275 height 23
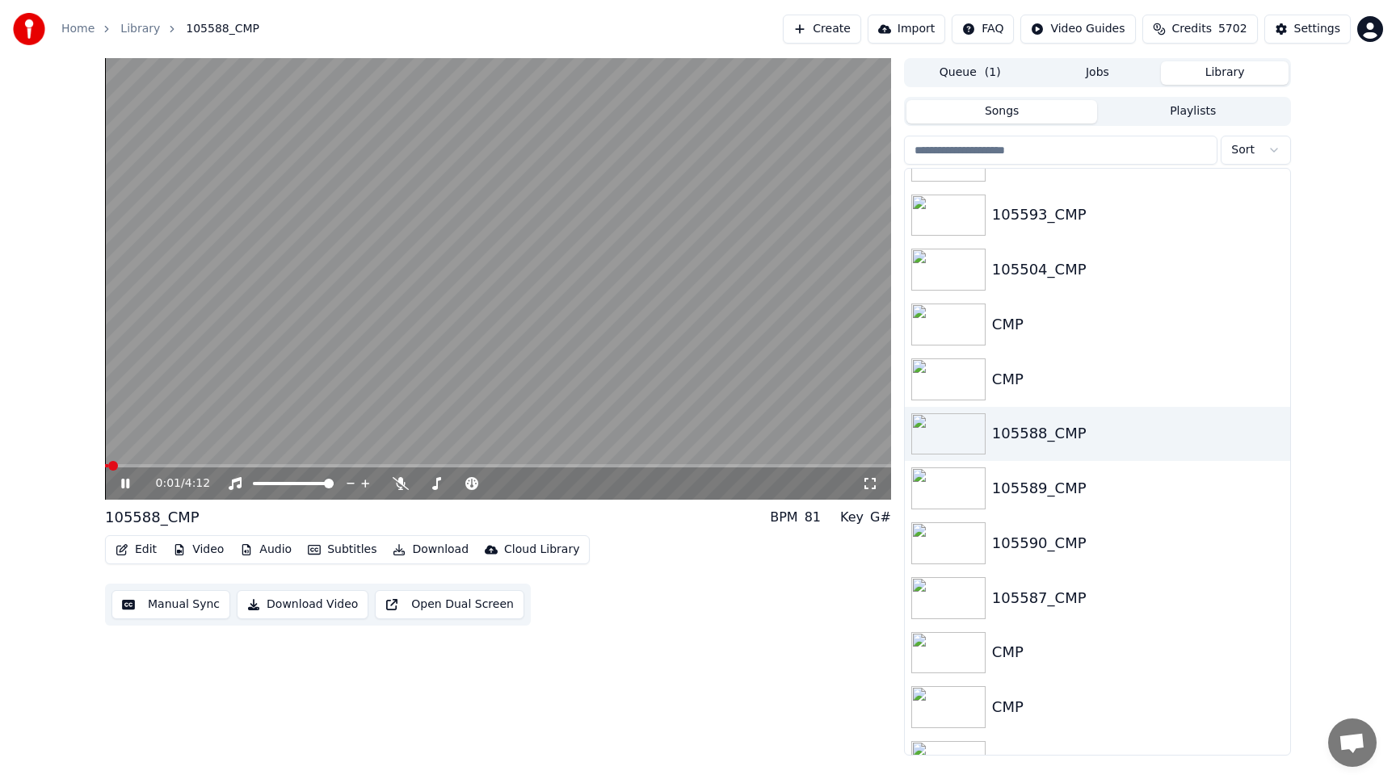
click at [559, 278] on video at bounding box center [498, 279] width 786 height 442
click at [141, 548] on button "Edit" at bounding box center [136, 550] width 54 height 23
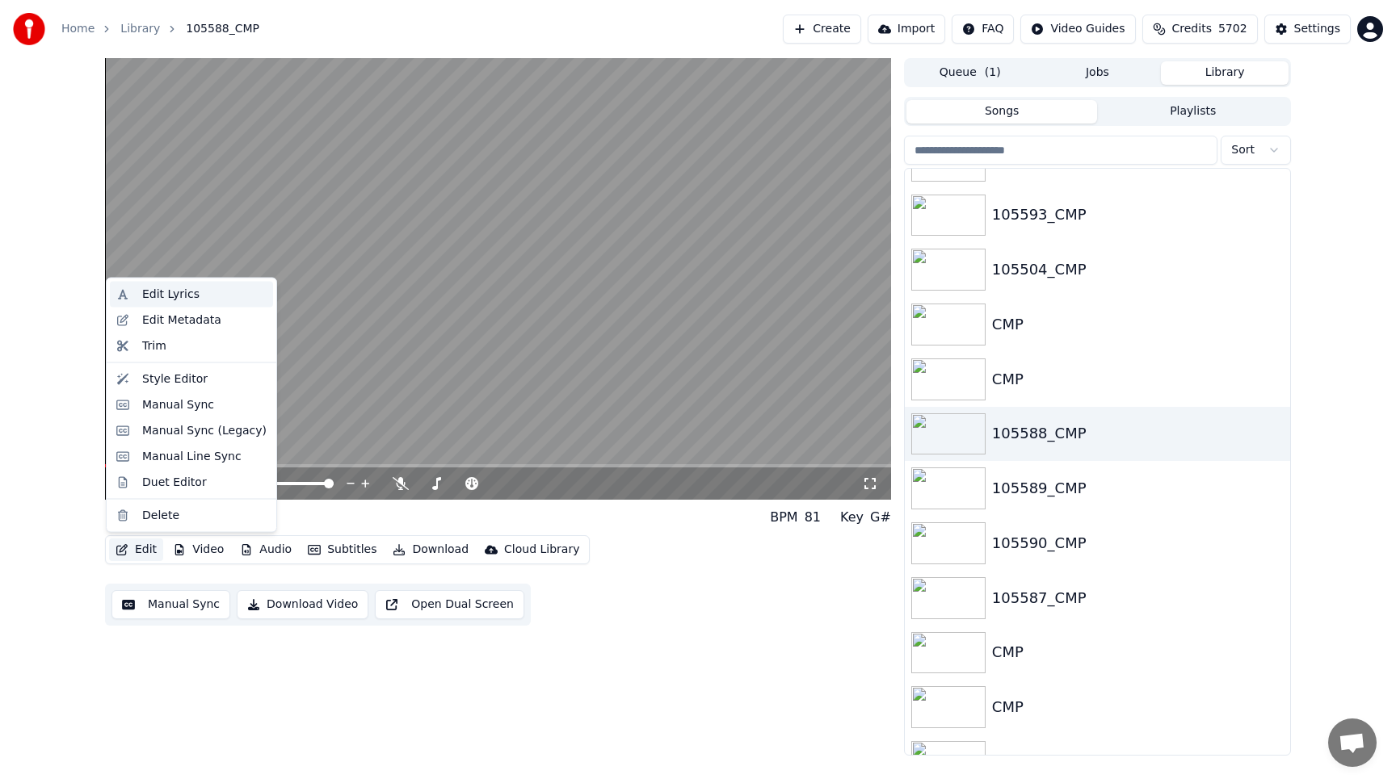
click at [220, 296] on div "Edit Lyrics" at bounding box center [204, 295] width 124 height 16
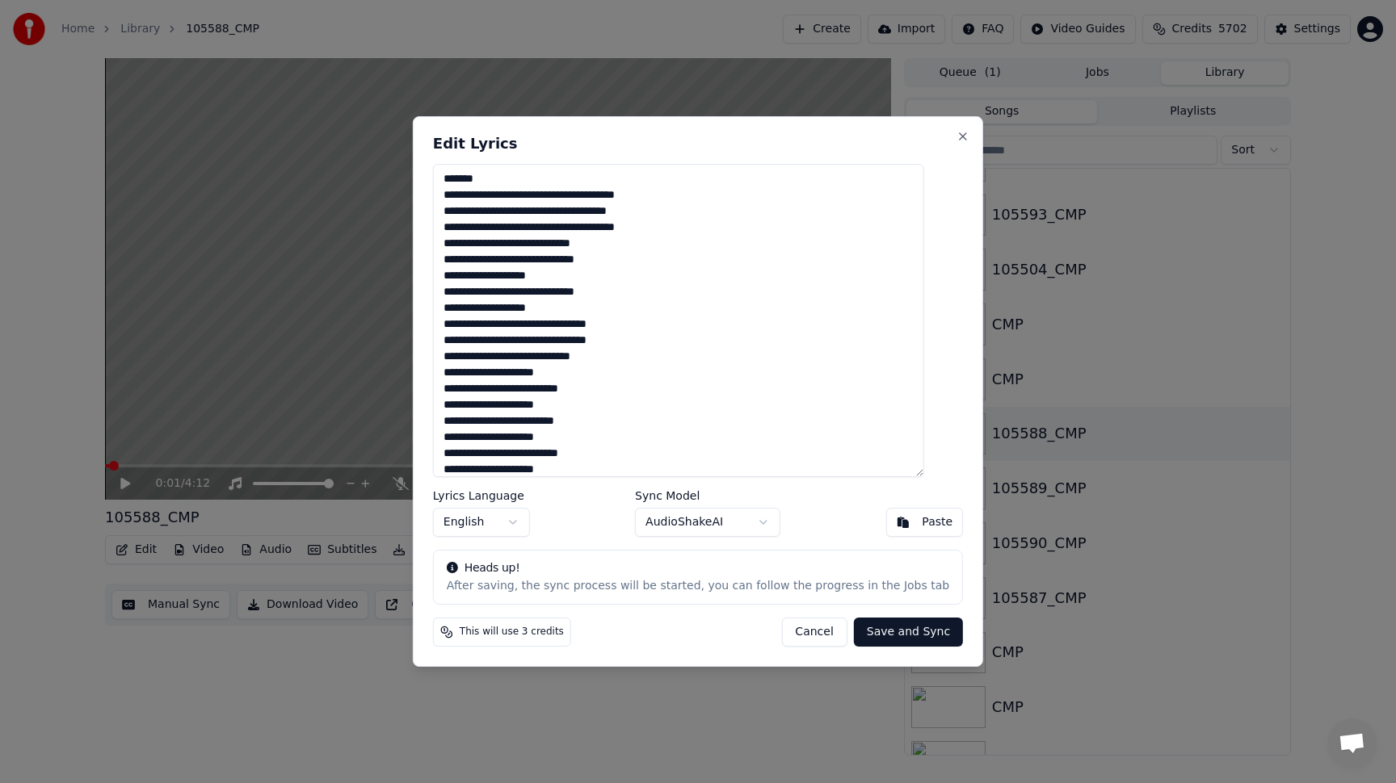
click at [734, 343] on textarea at bounding box center [678, 320] width 491 height 313
type textarea "******"
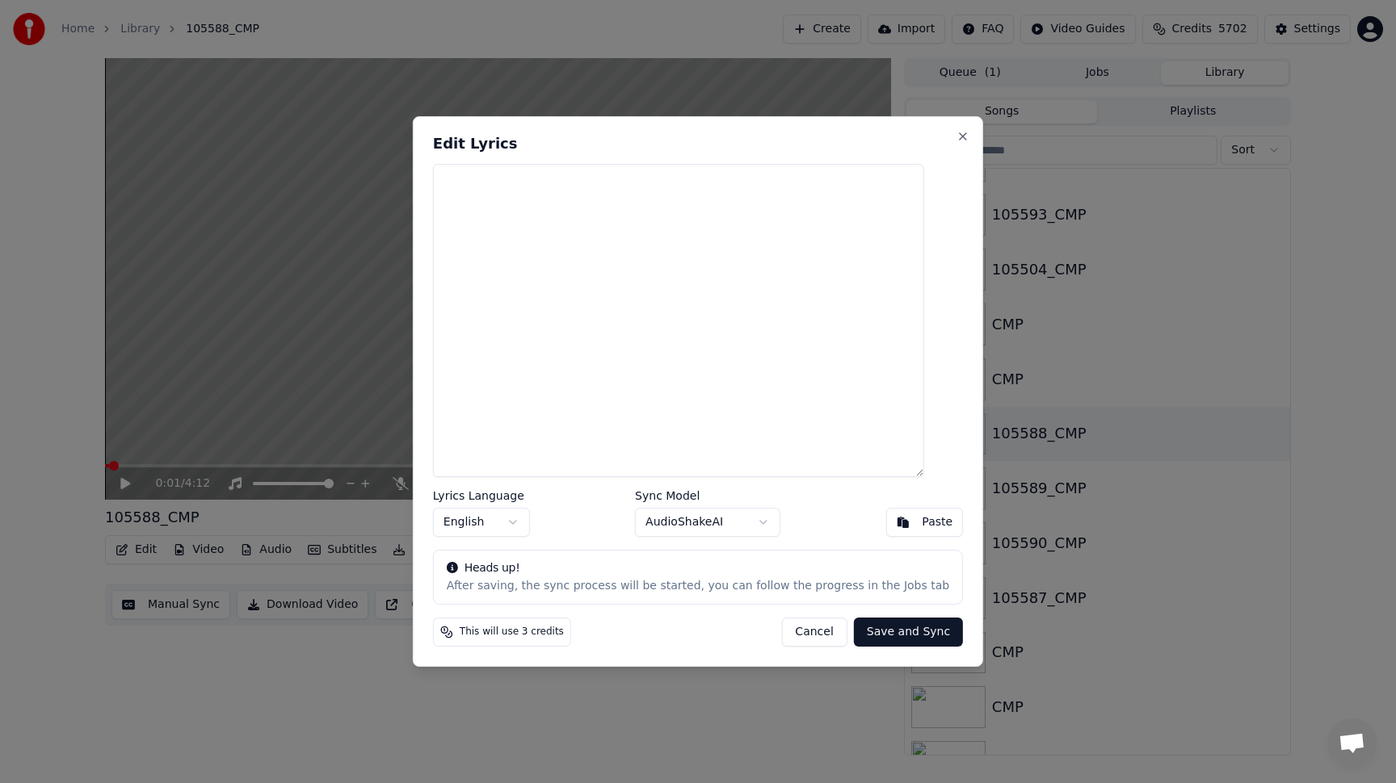
click at [728, 380] on textarea at bounding box center [678, 320] width 491 height 313
paste textarea "**********"
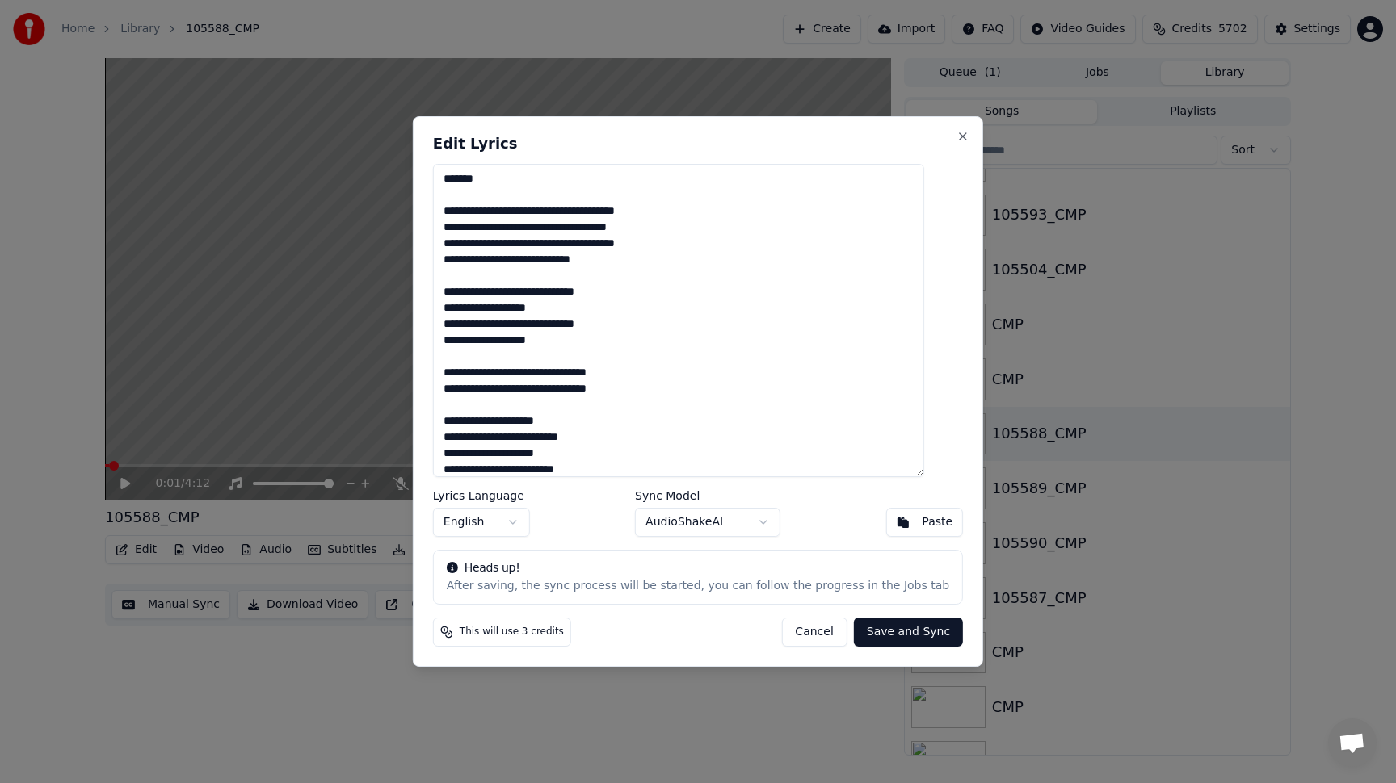
scroll to position [791, 0]
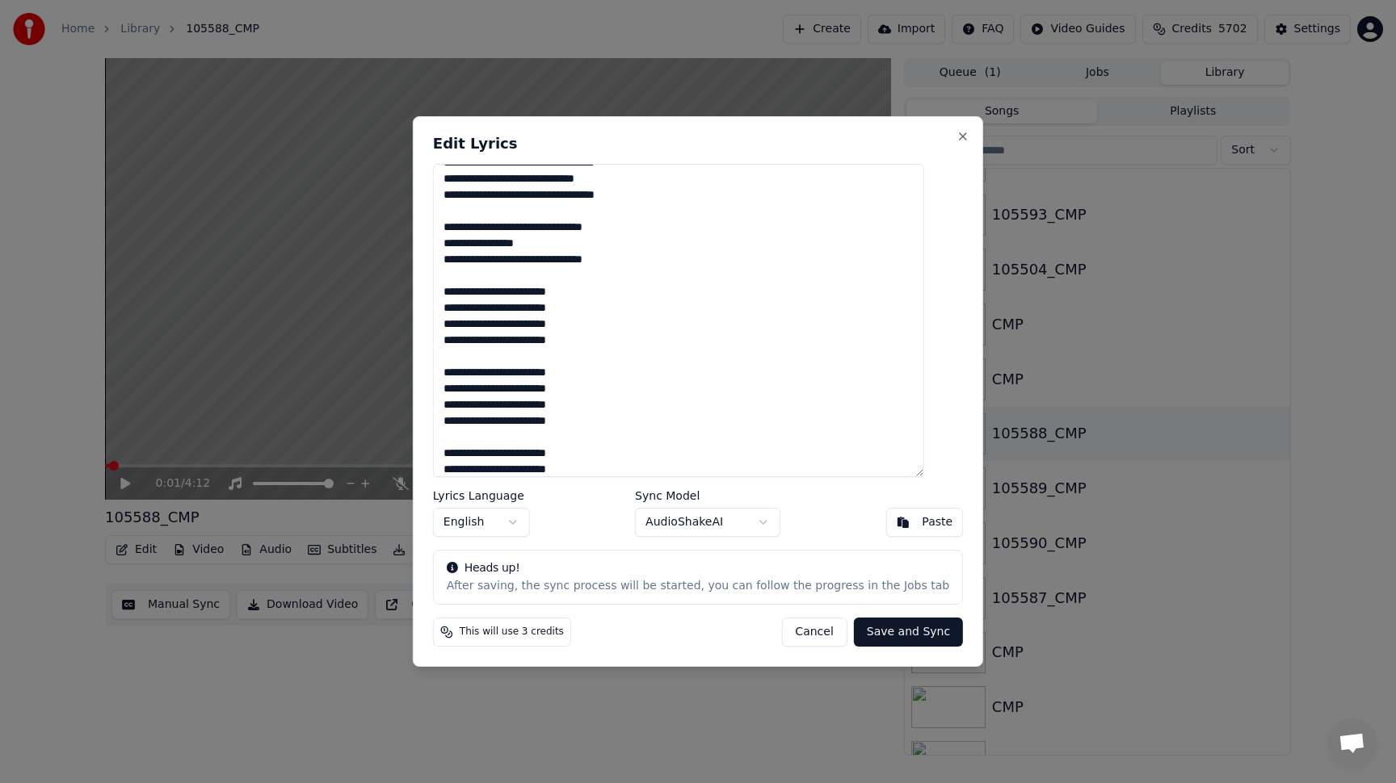
type textarea "**********"
click at [886, 628] on button "Save and Sync" at bounding box center [908, 632] width 109 height 29
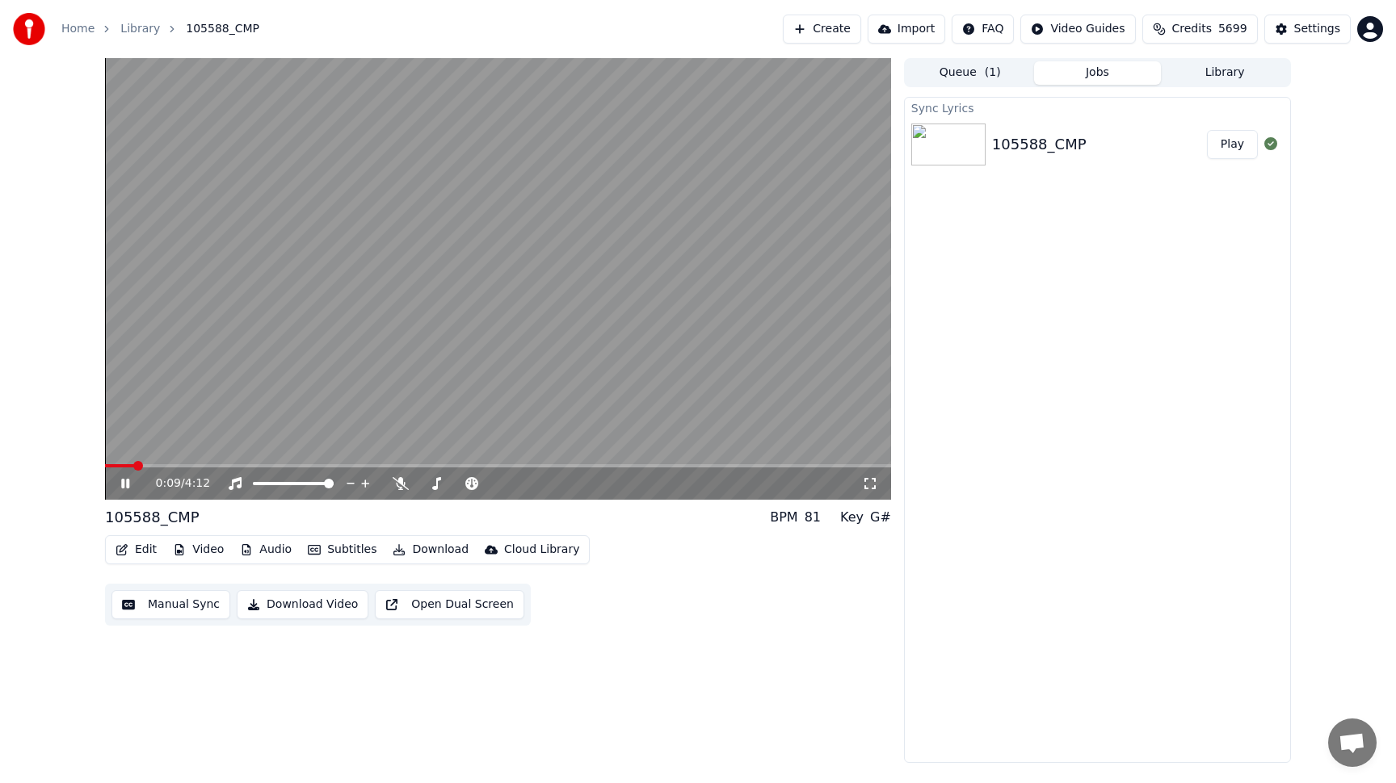
click at [592, 343] on video at bounding box center [498, 279] width 786 height 442
click at [551, 359] on video at bounding box center [498, 279] width 786 height 442
click at [322, 464] on span at bounding box center [498, 465] width 786 height 3
click at [544, 393] on video at bounding box center [498, 279] width 786 height 442
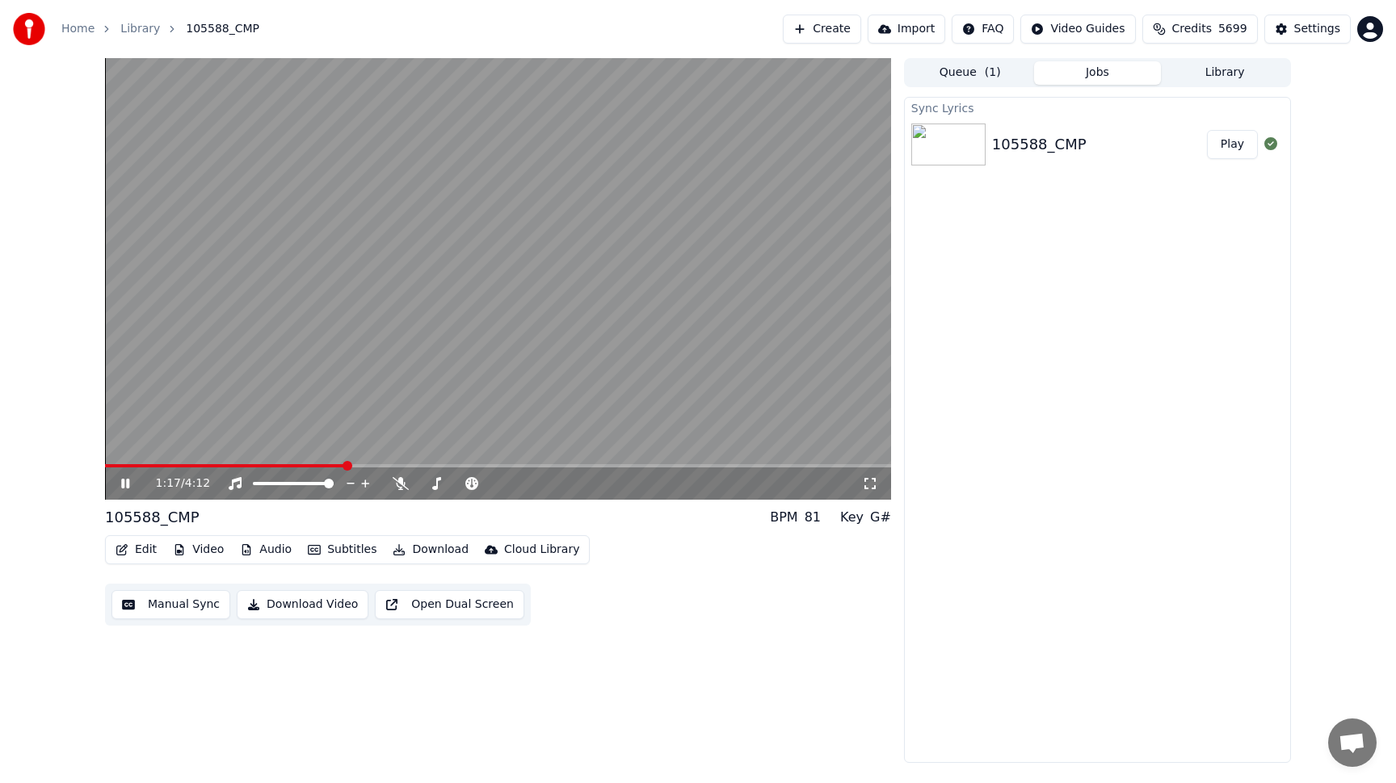
click at [553, 392] on video at bounding box center [498, 279] width 786 height 442
